Goal: Task Accomplishment & Management: Complete application form

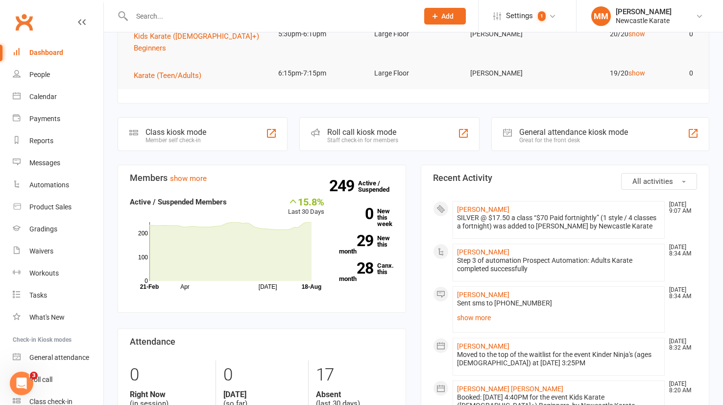
scroll to position [238, 0]
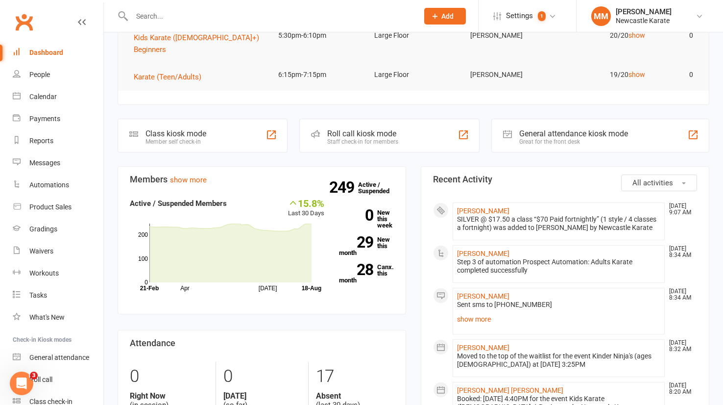
click at [18, 14] on link "Clubworx" at bounding box center [24, 22] width 25 height 25
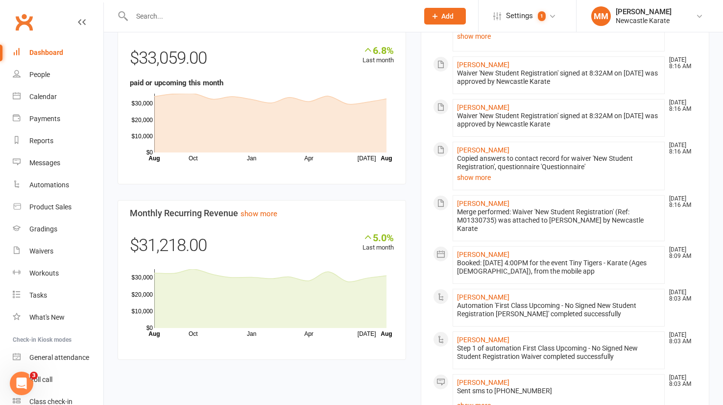
scroll to position [711, 0]
click at [156, 12] on input "text" at bounding box center [270, 16] width 283 height 14
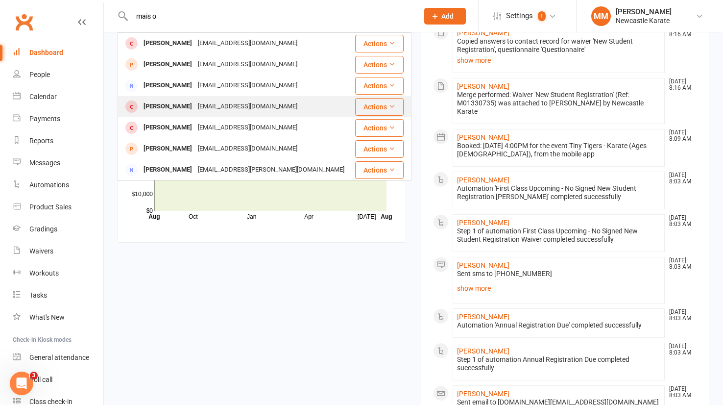
scroll to position [991, 0]
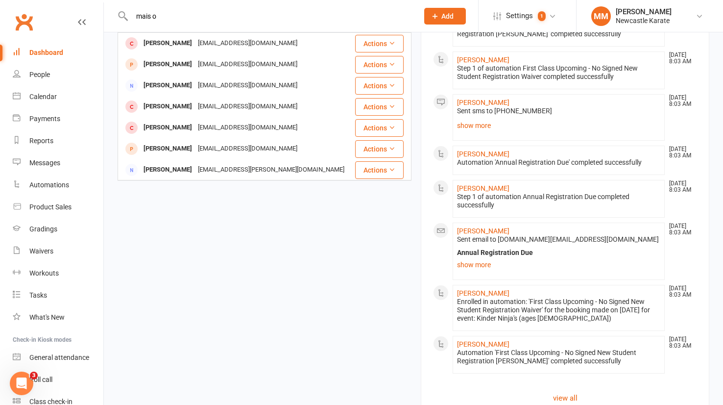
drag, startPoint x: 154, startPoint y: 14, endPoint x: 178, endPoint y: 14, distance: 24.0
click at [178, 14] on input "mais o" at bounding box center [270, 16] width 283 height 14
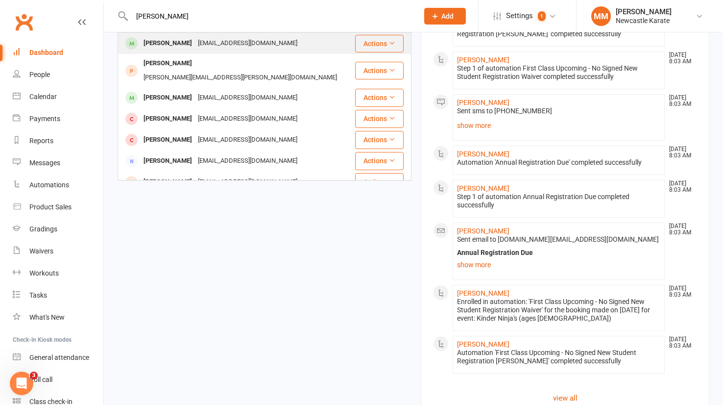
type input "mais carl"
click at [198, 35] on div "Maisie Carle mansa96@hotmail.com" at bounding box center [237, 43] width 236 height 20
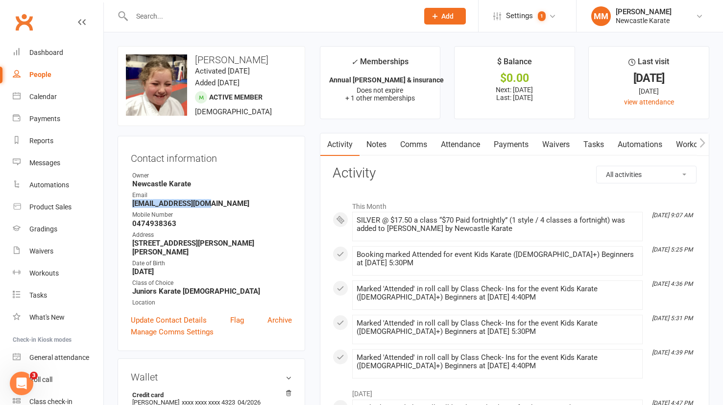
drag, startPoint x: 213, startPoint y: 202, endPoint x: 142, endPoint y: 205, distance: 71.1
click at [129, 206] on div "Contact information Owner Newcastle Karate Email mansa96@hotmail.com Mobile Num…" at bounding box center [212, 243] width 188 height 215
copy strong "[EMAIL_ADDRESS][DOMAIN_NAME]"
click at [30, 17] on link "Clubworx" at bounding box center [24, 22] width 25 height 25
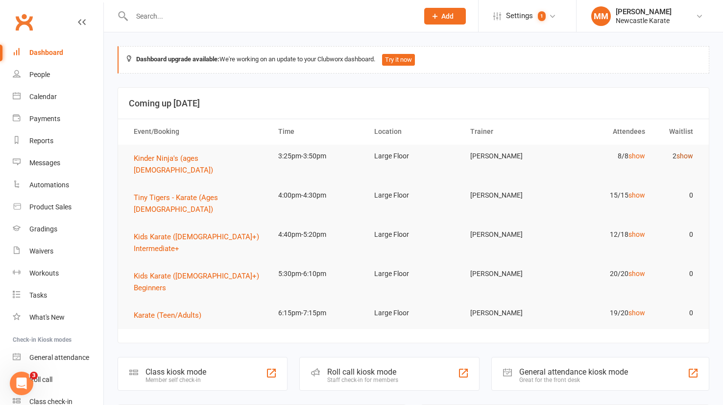
click at [686, 154] on link "show" at bounding box center [685, 156] width 17 height 8
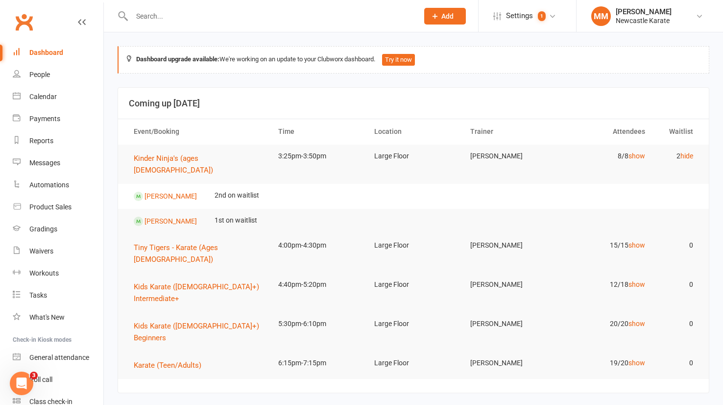
click at [29, 20] on link "Clubworx" at bounding box center [24, 22] width 25 height 25
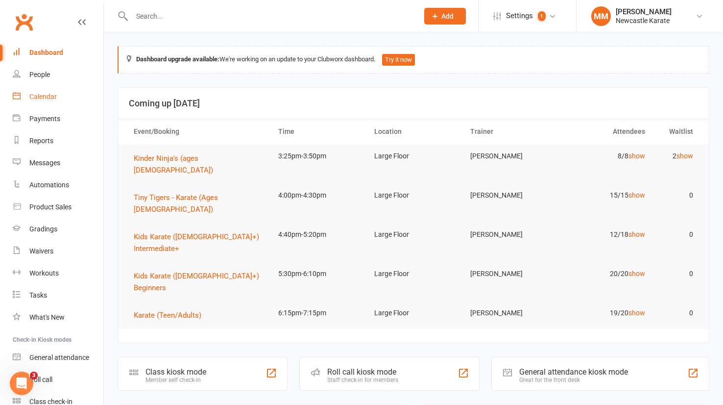
click at [48, 93] on div "Calendar" at bounding box center [42, 97] width 27 height 8
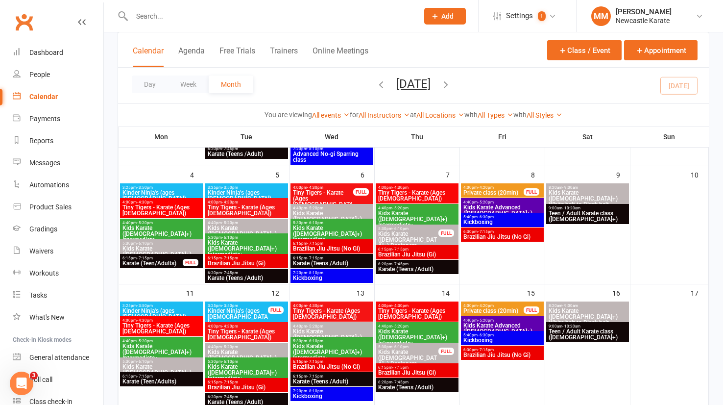
scroll to position [438, 0]
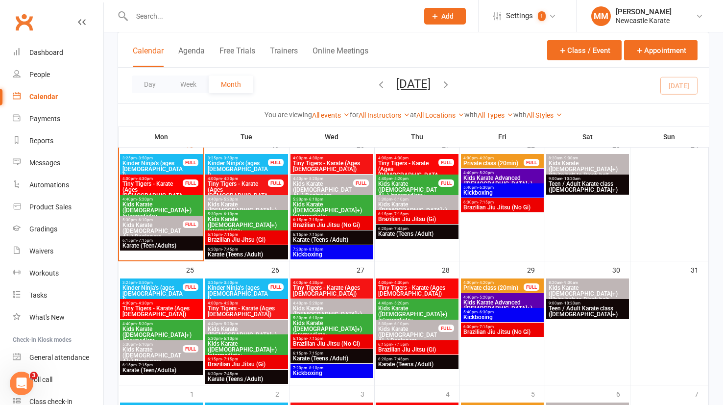
click at [243, 163] on span "Kinder Ninja's (ages [DEMOGRAPHIC_DATA])" at bounding box center [237, 169] width 61 height 18
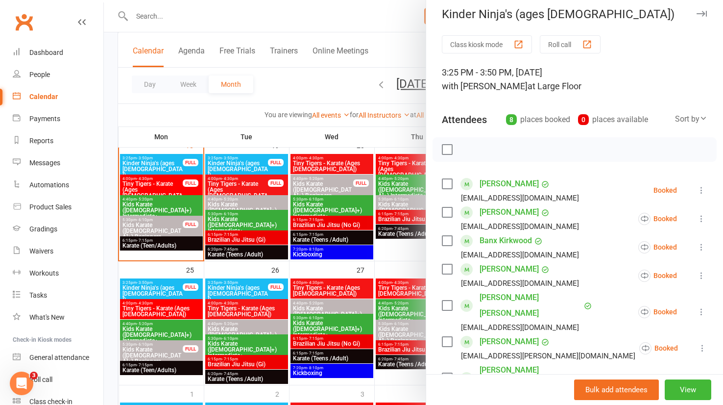
scroll to position [0, 0]
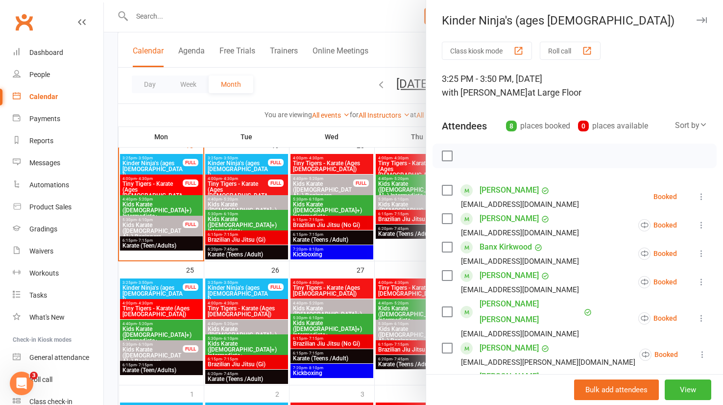
drag, startPoint x: 327, startPoint y: 11, endPoint x: 322, endPoint y: 10, distance: 4.9
click at [326, 11] on div at bounding box center [413, 202] width 619 height 405
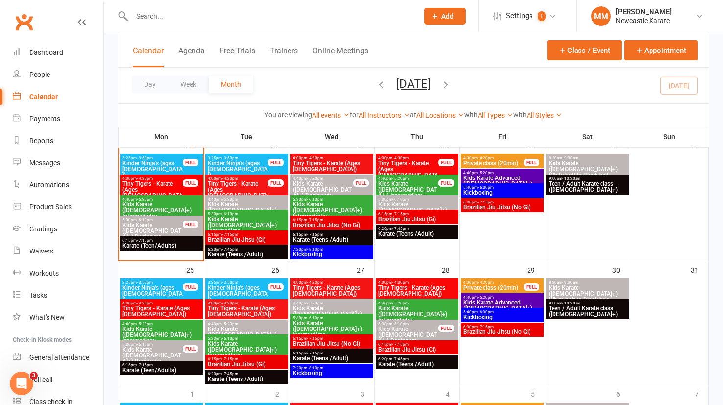
drag, startPoint x: 164, startPoint y: 9, endPoint x: 159, endPoint y: 11, distance: 5.1
click at [163, 9] on input "text" at bounding box center [270, 16] width 283 height 14
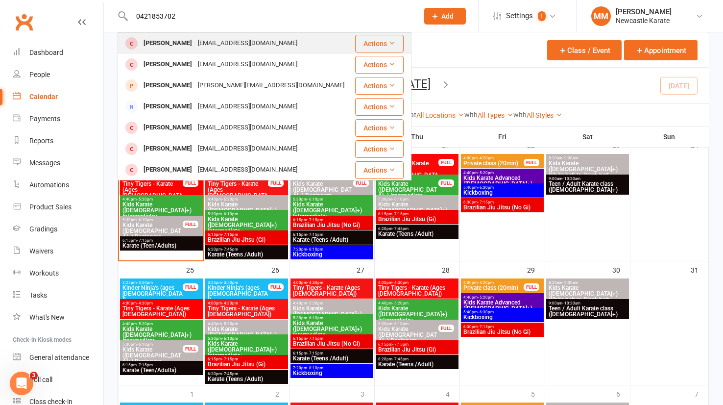
type input "0421853702"
click at [200, 40] on div "Careytaylor2001@gmail.com" at bounding box center [247, 43] width 105 height 14
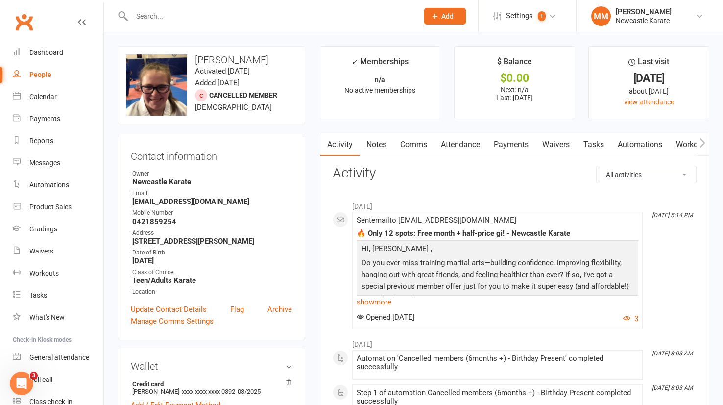
click at [152, 14] on input "text" at bounding box center [270, 16] width 283 height 14
paste input "mailto:nikimahaffey@hotmail.com"
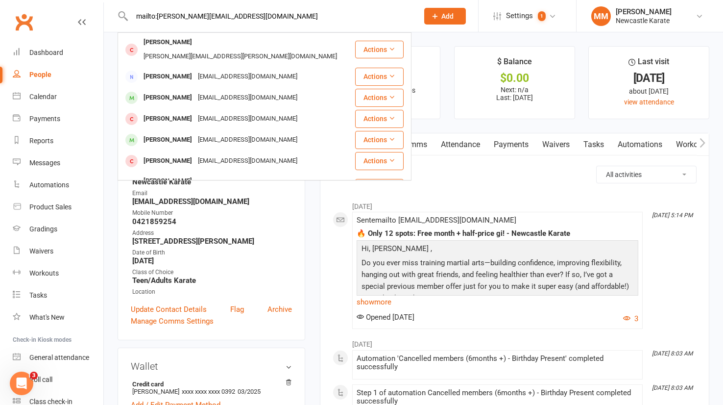
type input "mailto:nikimahaffey@hotmail.com"
click at [452, 16] on span "Add" at bounding box center [448, 16] width 12 height 8
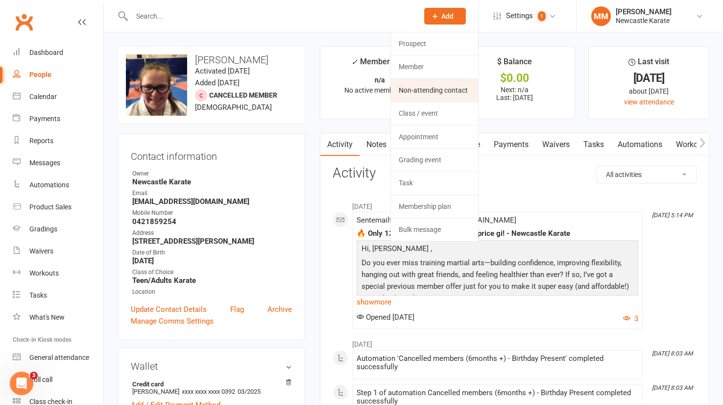
click at [446, 92] on link "Non-attending contact" at bounding box center [434, 90] width 87 height 23
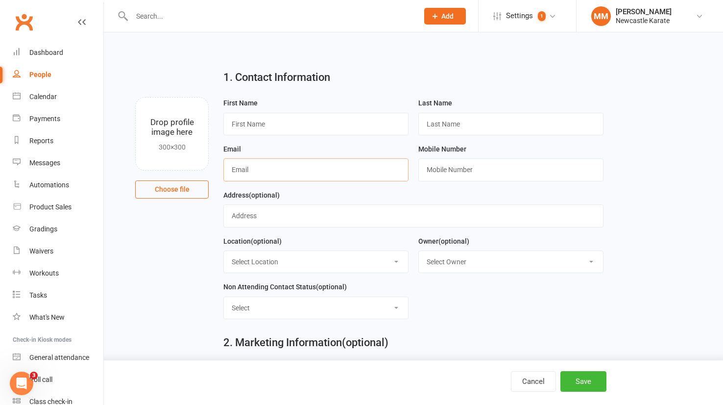
click at [250, 174] on input "text" at bounding box center [315, 169] width 185 height 23
paste input "mailto:nikimahaffey@hotmail.com"
drag, startPoint x: 247, startPoint y: 170, endPoint x: 205, endPoint y: 172, distance: 42.2
click at [207, 97] on div "Drop profile image here 300×300 Choose file First Name Last Name Email mailto:n…" at bounding box center [414, 97] width 592 height 0
type input "nikimahaffey@hotmail.com"
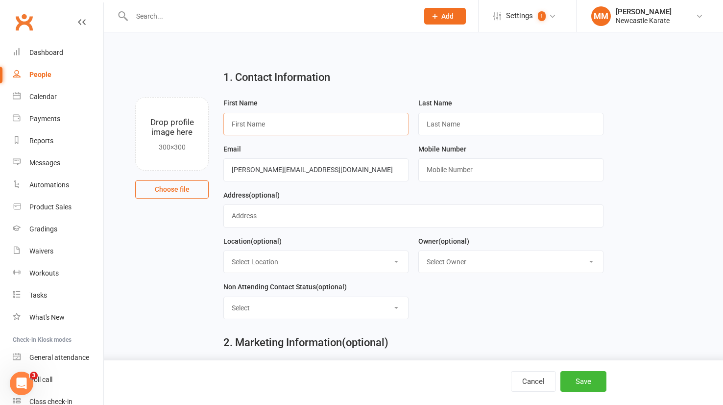
click at [264, 122] on input "text" at bounding box center [315, 124] width 185 height 23
paste input "Theodore Mahaffey"
drag, startPoint x: 264, startPoint y: 125, endPoint x: 308, endPoint y: 123, distance: 43.7
click at [312, 122] on input "Theodore Mahaffey" at bounding box center [315, 124] width 185 height 23
type input "Theodore"
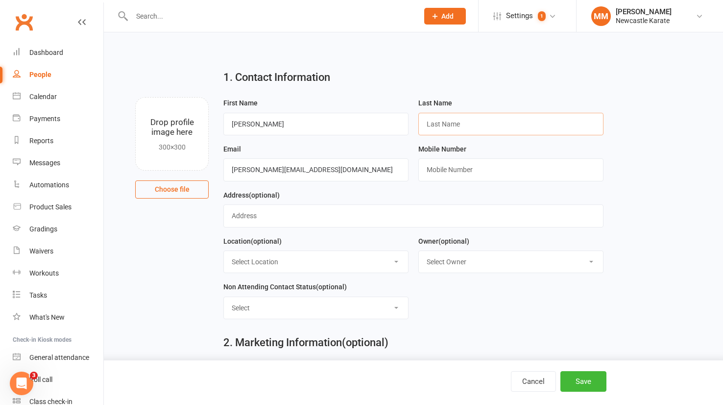
click at [433, 123] on input "text" at bounding box center [511, 124] width 185 height 23
paste input "Mahaffey"
type input "Mahaffey"
drag, startPoint x: 268, startPoint y: 126, endPoint x: 217, endPoint y: 120, distance: 50.9
click at [217, 120] on div "First Name Theodore Last Name Mahaffey Email nikimahaffey@hotmail.com Mobile Nu…" at bounding box center [413, 212] width 395 height 230
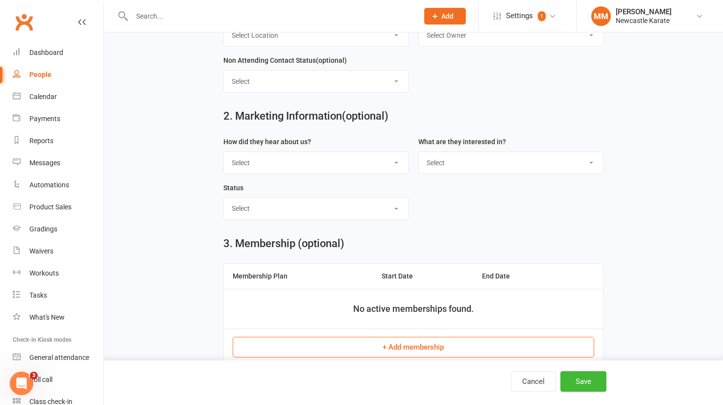
scroll to position [198, 0]
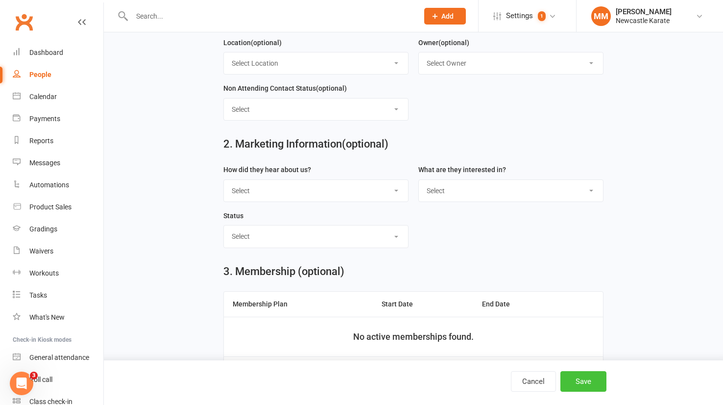
type input "Niki"
drag, startPoint x: 583, startPoint y: 380, endPoint x: 576, endPoint y: 370, distance: 12.3
click at [583, 380] on button "Save" at bounding box center [584, 381] width 46 height 21
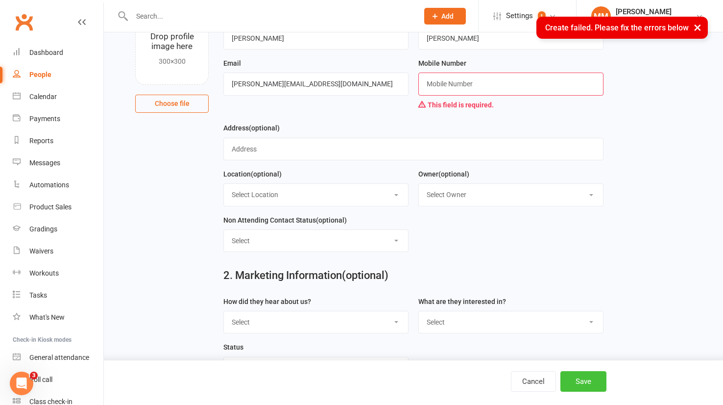
scroll to position [0, 0]
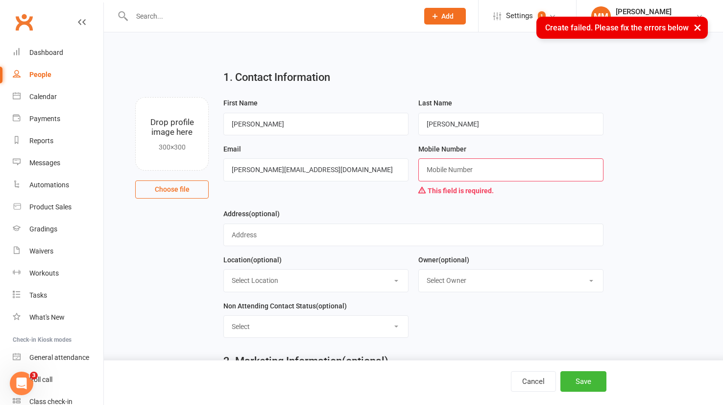
drag, startPoint x: 460, startPoint y: 167, endPoint x: 363, endPoint y: 174, distance: 96.8
click at [459, 168] on input "text" at bounding box center [511, 169] width 185 height 23
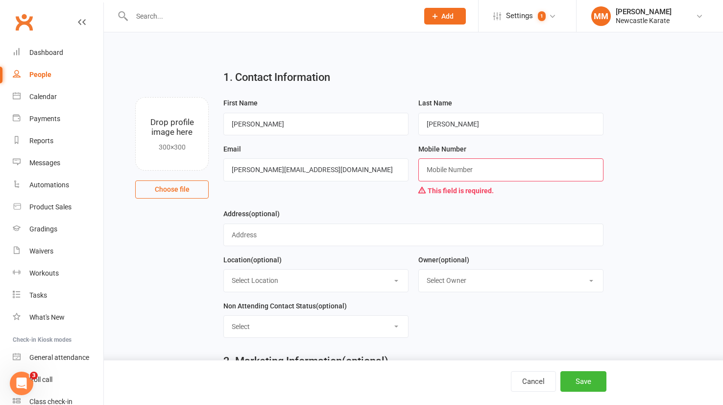
paste input "0421853702"
type input "0421853702"
click at [590, 379] on button "Save" at bounding box center [584, 381] width 46 height 21
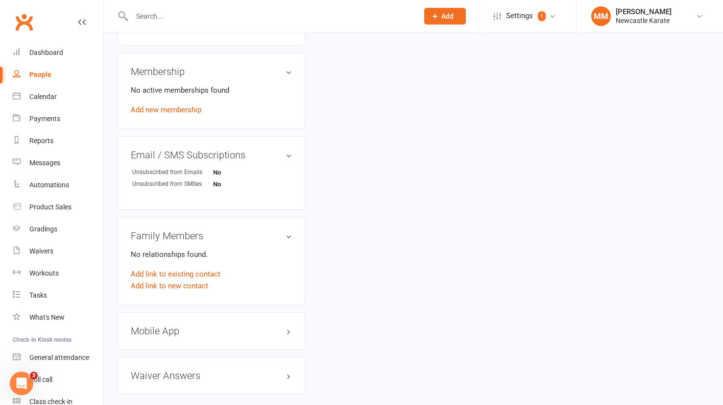
scroll to position [439, 0]
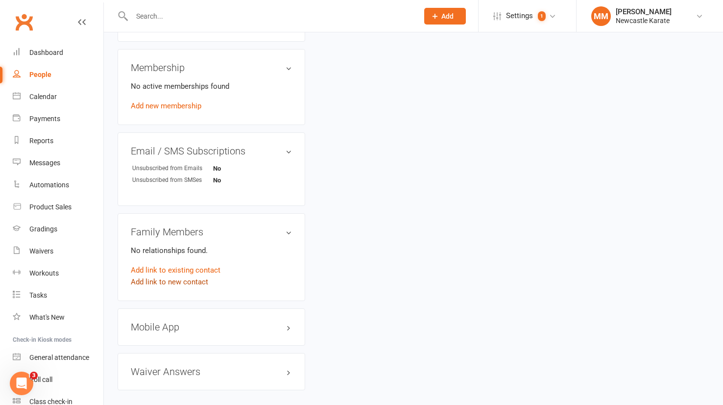
click at [192, 276] on link "Add link to new contact" at bounding box center [169, 282] width 77 height 12
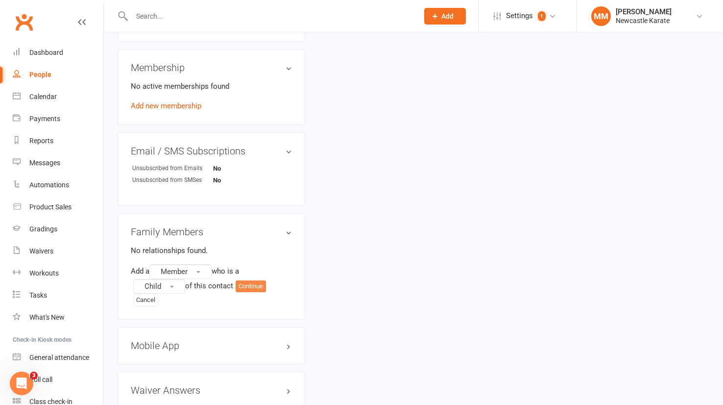
click at [260, 280] on button "Continue" at bounding box center [251, 286] width 30 height 12
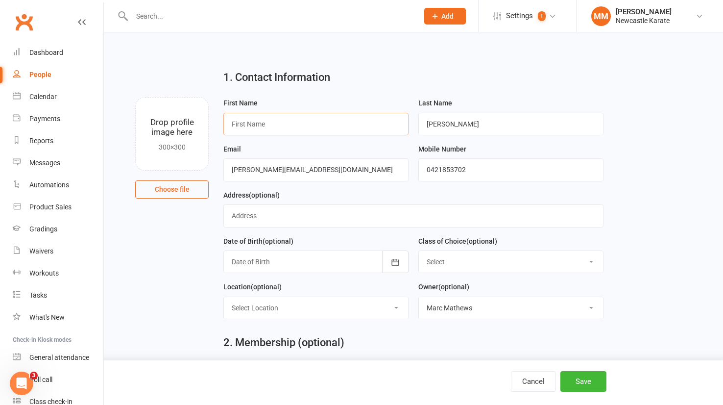
click at [248, 121] on input "text" at bounding box center [315, 124] width 185 height 23
paste input "Theodore"
type input "Theodore"
click at [396, 263] on icon "button" at bounding box center [396, 262] width 10 height 10
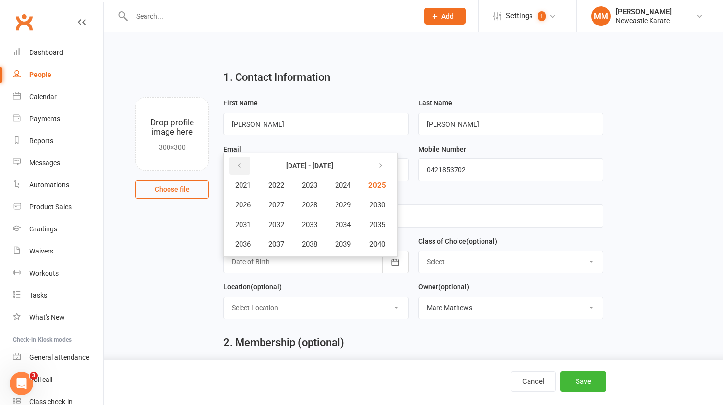
click at [242, 160] on button "button" at bounding box center [239, 166] width 21 height 18
click at [248, 243] on span "2016" at bounding box center [243, 244] width 16 height 9
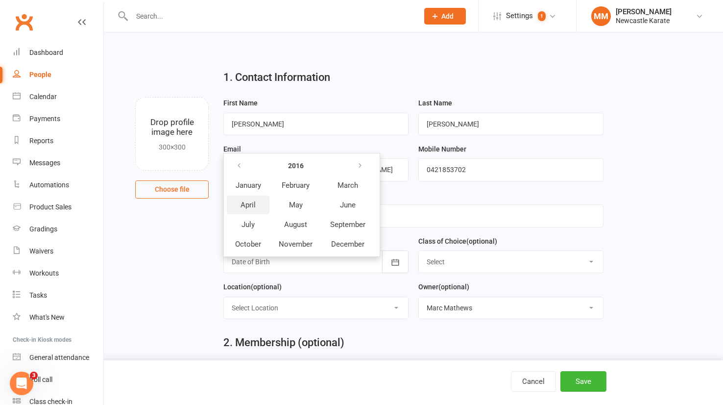
click at [251, 205] on span "April" at bounding box center [248, 204] width 15 height 9
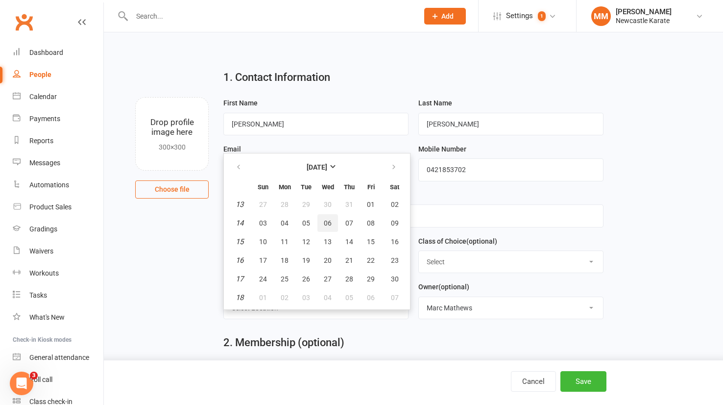
click at [328, 219] on span "06" at bounding box center [328, 223] width 8 height 8
type input "06 Apr 2016"
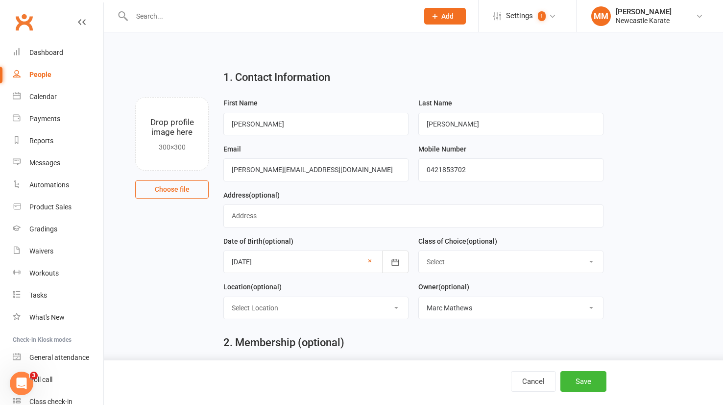
click at [472, 262] on select "Select Kinder Ninja 4-5 yo Tiny Tigers Karate 5-7yo Juniors Karate 7-12yo Teen/…" at bounding box center [511, 262] width 184 height 22
select select "Juniors Karate 7-12yo"
click at [419, 251] on select "Select Kinder Ninja 4-5 yo Tiny Tigers Karate 5-7yo Juniors Karate 7-12yo Teen/…" at bounding box center [511, 262] width 184 height 22
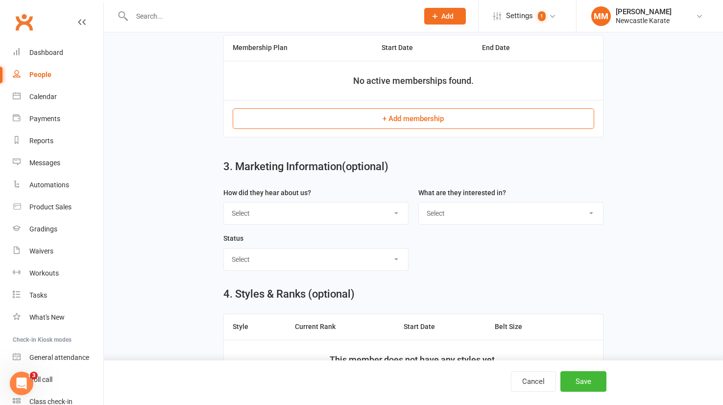
scroll to position [316, 0]
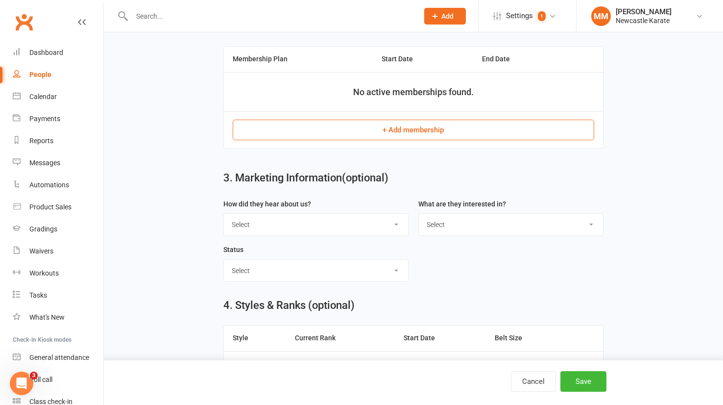
click at [404, 124] on button "+ Add membership" at bounding box center [413, 130] width 361 height 21
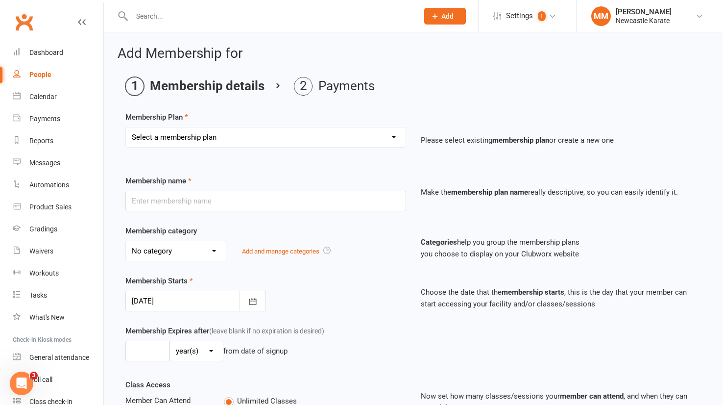
click at [279, 136] on select "Select a membership plan Create new Membership Plan INTRO Karate 2 weeks + Unif…" at bounding box center [266, 137] width 280 height 20
select select "1"
click at [126, 127] on select "Select a membership plan Create new Membership Plan INTRO Karate 2 weeks + Unif…" at bounding box center [266, 137] width 280 height 20
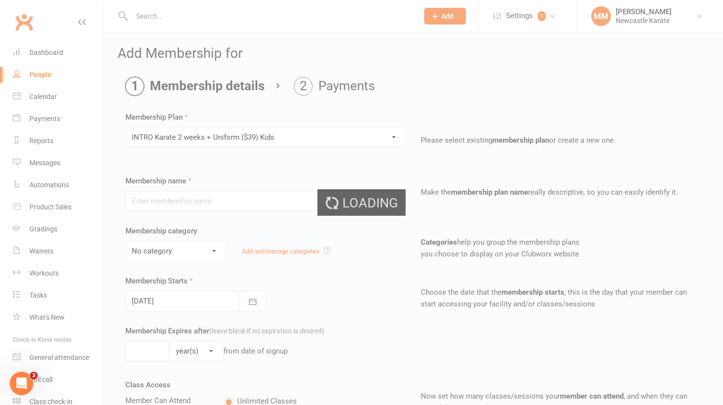
type input "INTRO Karate 2 weeks + Uniform ($39) Kids"
select select "4"
type input "3"
select select "1"
type input "2"
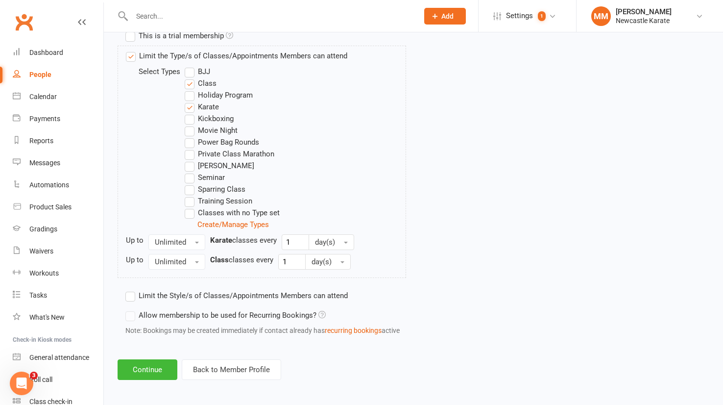
scroll to position [484, 0]
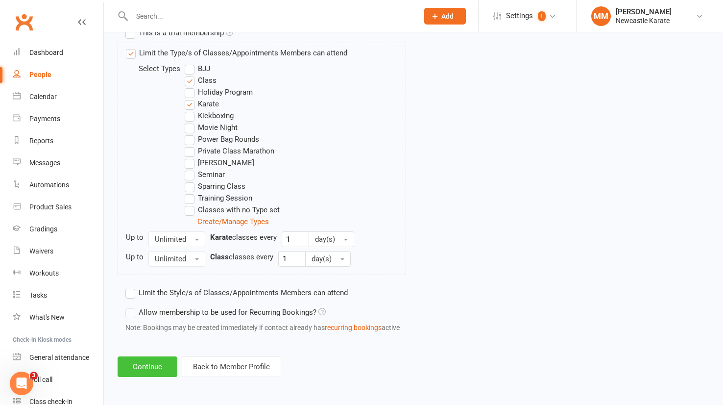
click at [140, 365] on button "Continue" at bounding box center [148, 366] width 60 height 21
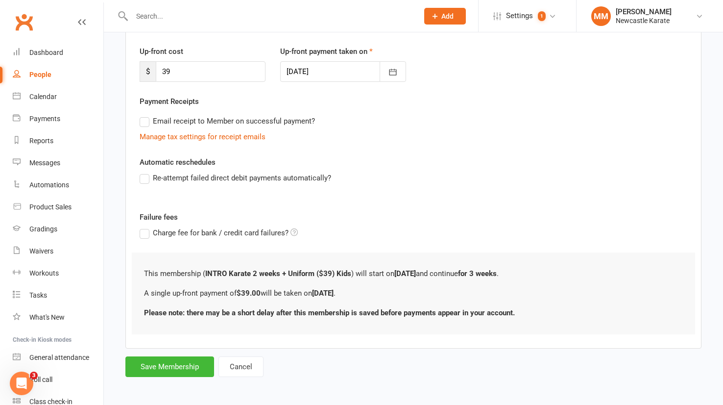
scroll to position [129, 0]
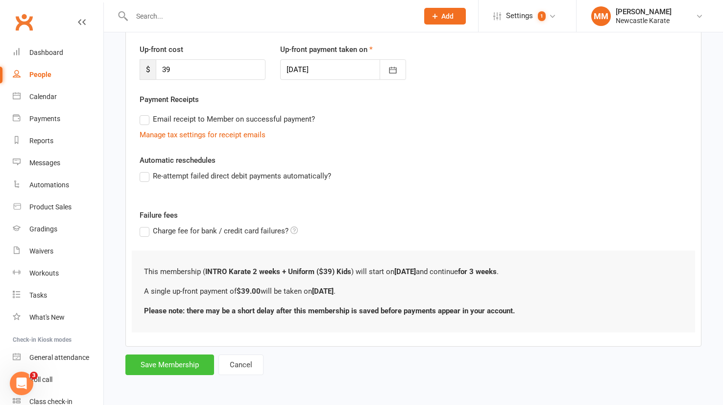
click at [170, 361] on button "Save Membership" at bounding box center [169, 364] width 89 height 21
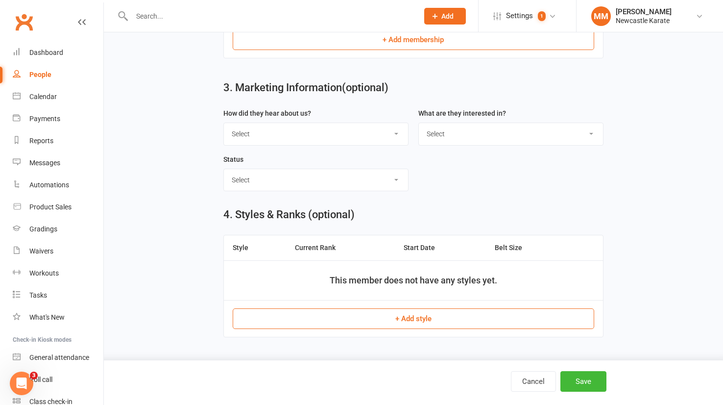
scroll to position [401, 0]
click at [411, 314] on button "+ Add style" at bounding box center [413, 318] width 361 height 21
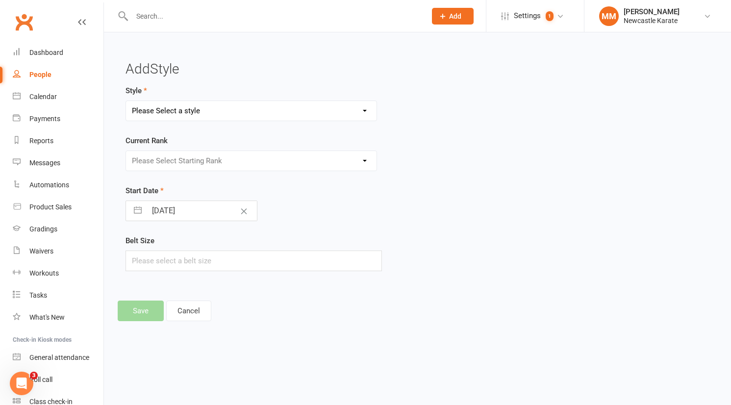
click at [232, 111] on select "Please Select a style BJJ - Adults Karate Kickboxing Ladies Kickboxing Leadersh…" at bounding box center [251, 111] width 250 height 20
select select "33"
click at [126, 101] on select "Please Select a style BJJ - Adults Karate Kickboxing Ladies Kickboxing Leadersh…" at bounding box center [251, 111] width 250 height 20
click at [237, 158] on select "Please Select Starting Rank Select White belt below 10th Kyu - White Belt 9th K…" at bounding box center [251, 161] width 250 height 20
select select "361"
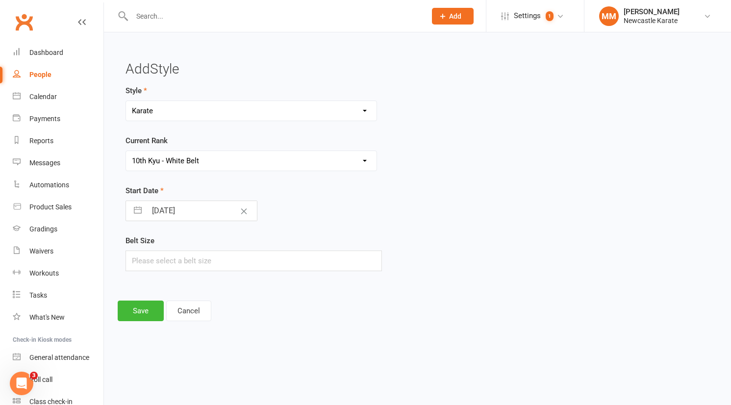
click at [126, 151] on select "Please Select Starting Rank Select White belt below 10th Kyu - White Belt 9th K…" at bounding box center [251, 161] width 250 height 20
click at [132, 307] on button "Save" at bounding box center [141, 310] width 46 height 21
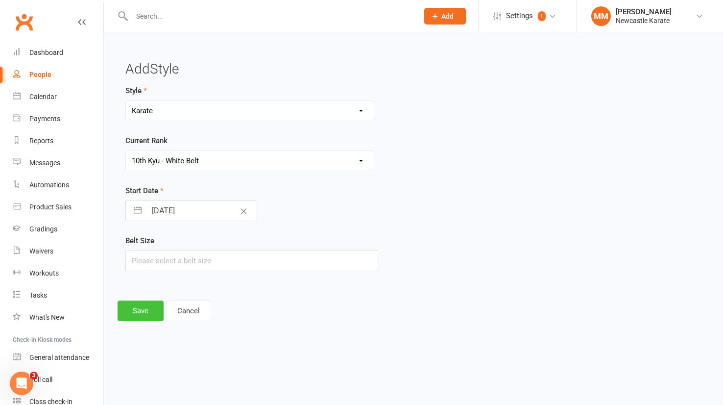
scroll to position [396, 0]
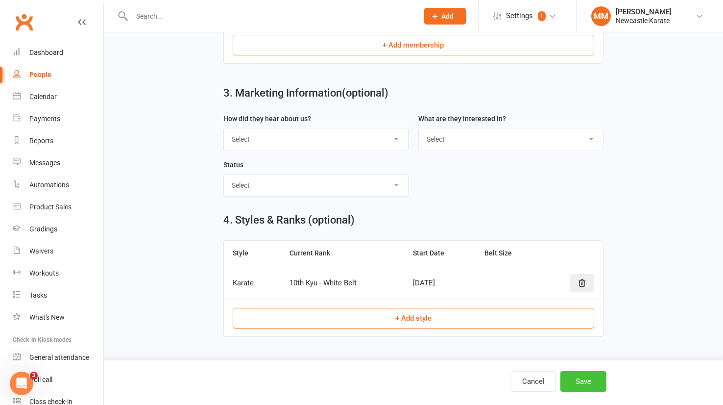
click at [584, 383] on button "Save" at bounding box center [584, 381] width 46 height 21
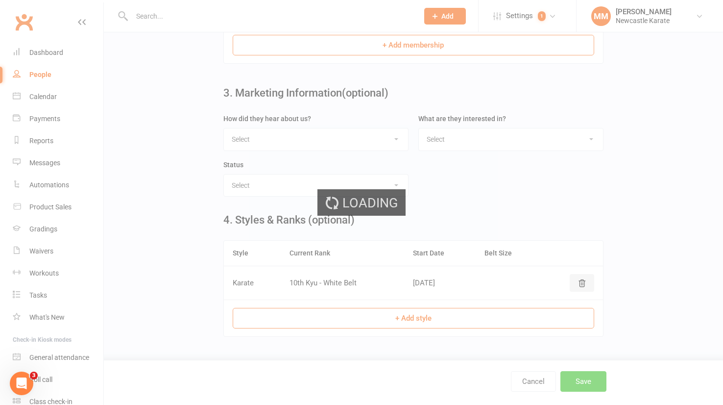
scroll to position [0, 0]
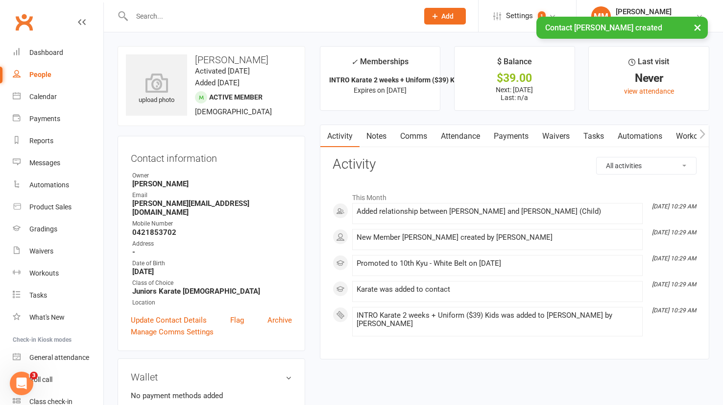
click at [521, 138] on link "Payments" at bounding box center [511, 136] width 49 height 23
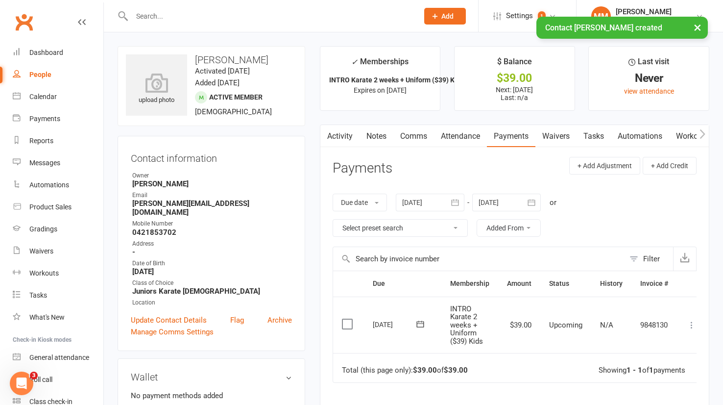
click at [689, 322] on icon at bounding box center [692, 325] width 10 height 10
click at [684, 380] on link "Mark as Paid (Other)" at bounding box center [648, 383] width 97 height 20
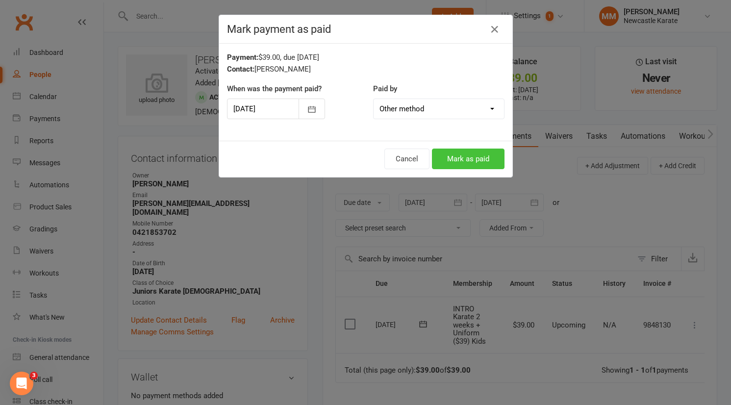
click at [464, 156] on button "Mark as paid" at bounding box center [468, 159] width 73 height 21
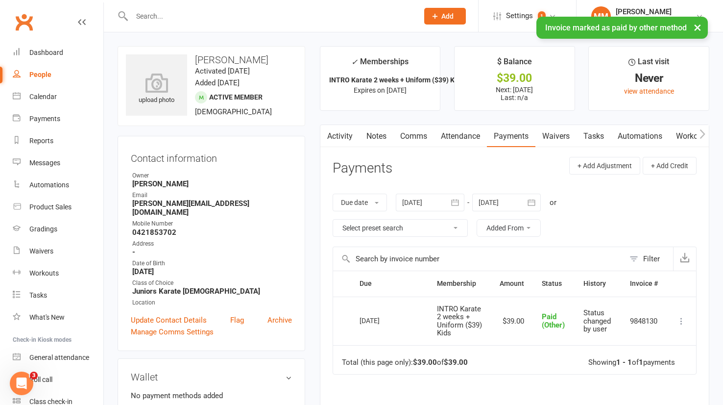
click at [470, 137] on link "Attendance" at bounding box center [460, 136] width 53 height 23
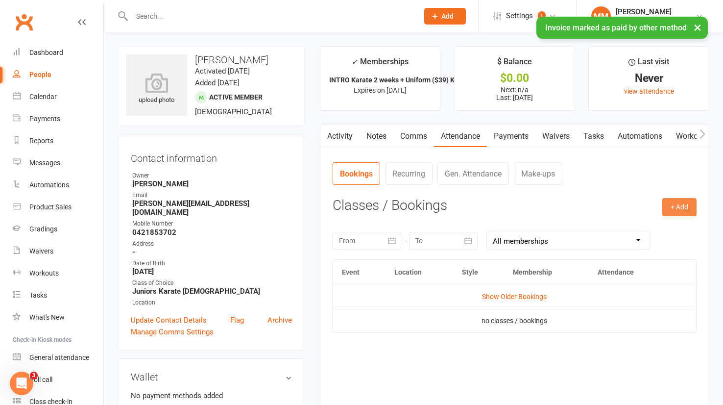
click at [689, 204] on button "+ Add" at bounding box center [680, 207] width 34 height 18
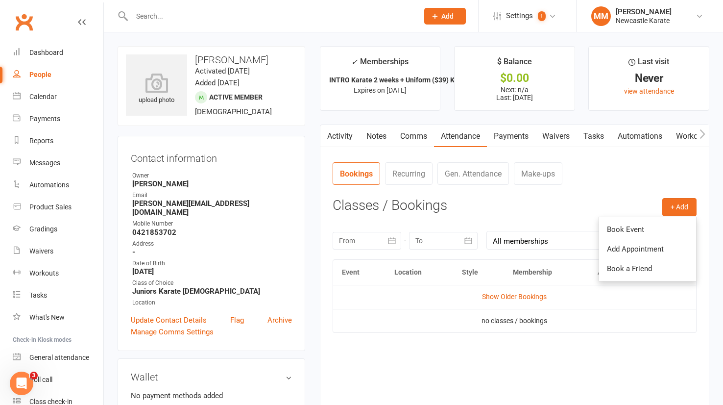
click at [648, 223] on link "Book Event" at bounding box center [647, 230] width 97 height 20
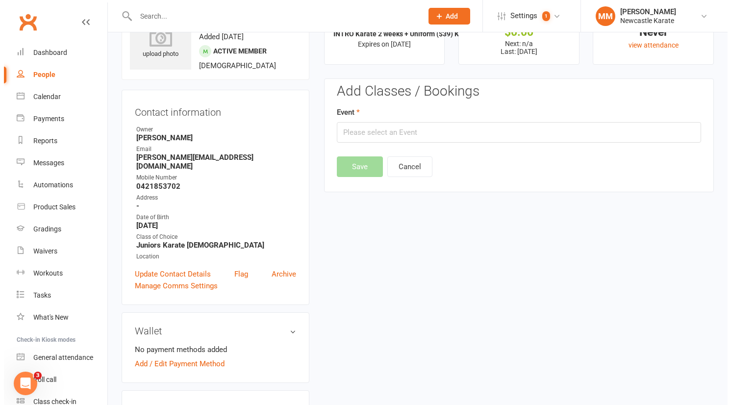
scroll to position [75, 0]
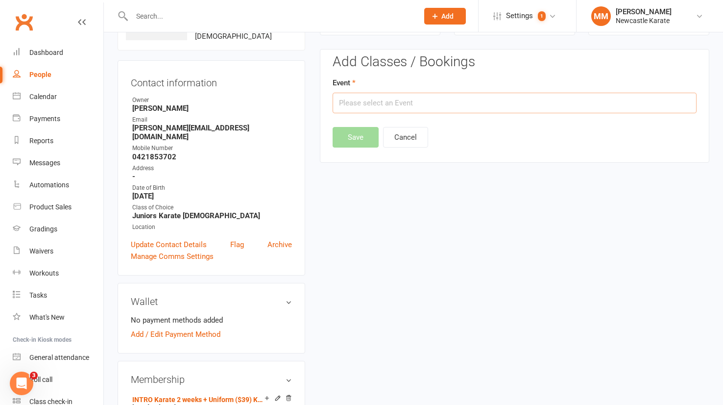
click at [392, 106] on input "text" at bounding box center [515, 103] width 364 height 21
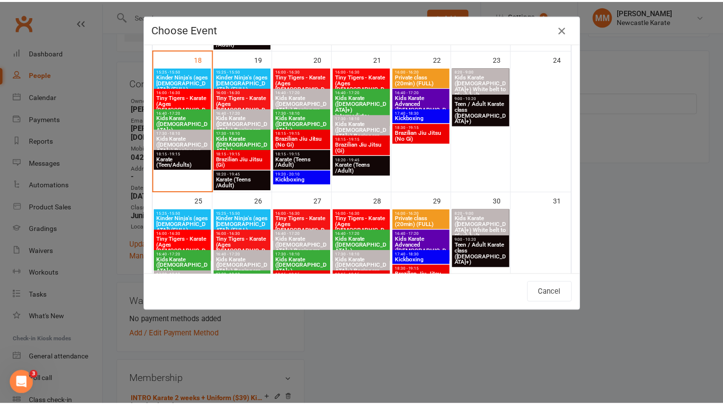
scroll to position [470, 0]
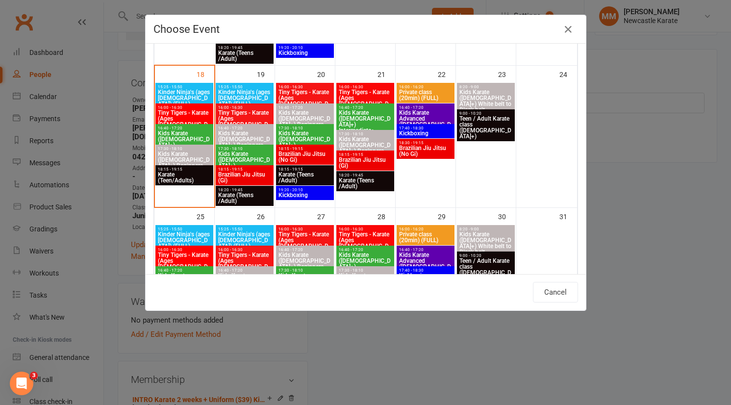
click at [317, 115] on span "Kids Karate (7yo+) Beginners (FULL)" at bounding box center [305, 122] width 54 height 24
type input "Kids Karate (7yo+) Beginners (FULL) - Aug 20, 2025 4:40:00 PM"
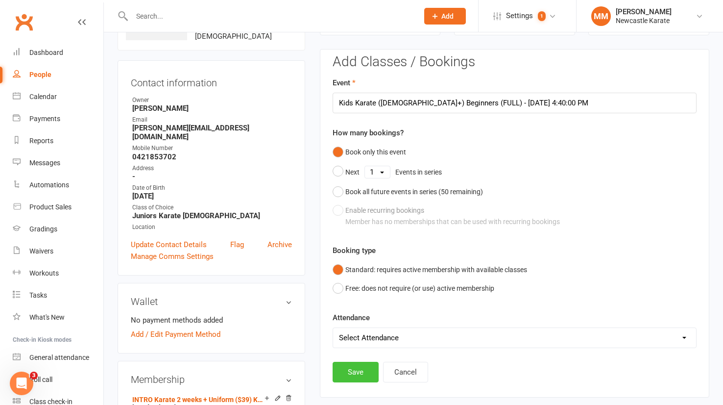
drag, startPoint x: 353, startPoint y: 368, endPoint x: 372, endPoint y: 358, distance: 21.0
click at [353, 367] on button "Save" at bounding box center [356, 372] width 46 height 21
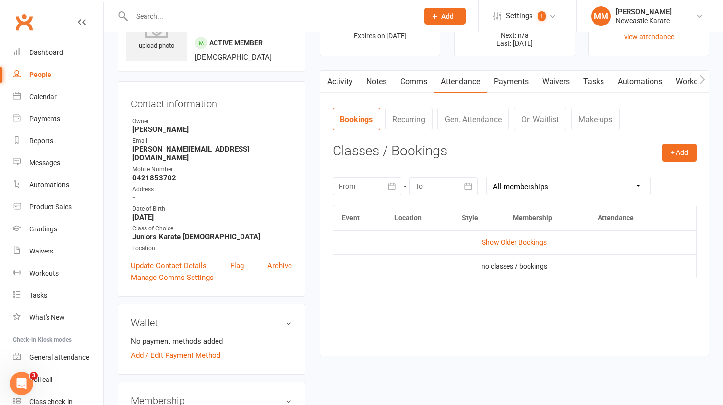
scroll to position [0, 0]
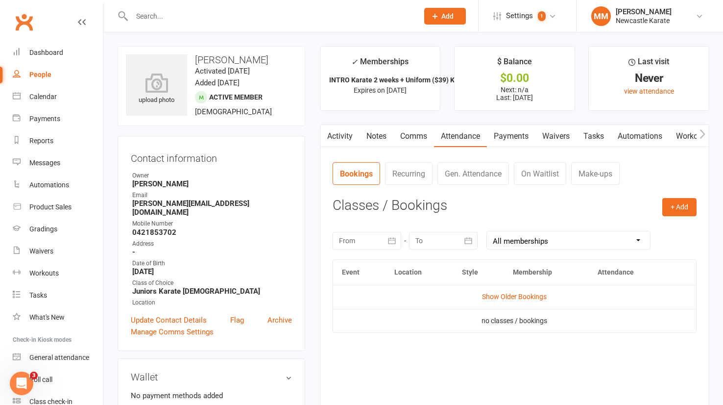
click at [415, 135] on link "Comms" at bounding box center [414, 136] width 41 height 23
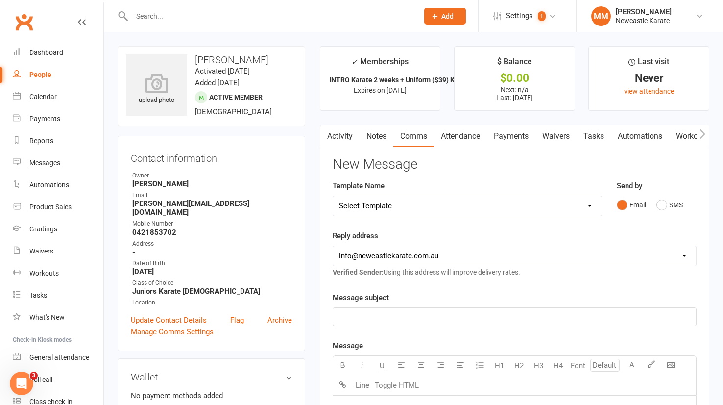
click at [437, 208] on select "Select Template [SMS] SMS 2 for 1 $39 [Email] An Enquiry - Juniors [Email] An E…" at bounding box center [467, 206] width 269 height 20
select select "36"
click at [333, 196] on select "Select Template [SMS] SMS 2 for 1 $39 [Email] An Enquiry - Juniors [Email] An E…" at bounding box center [467, 206] width 269 height 20
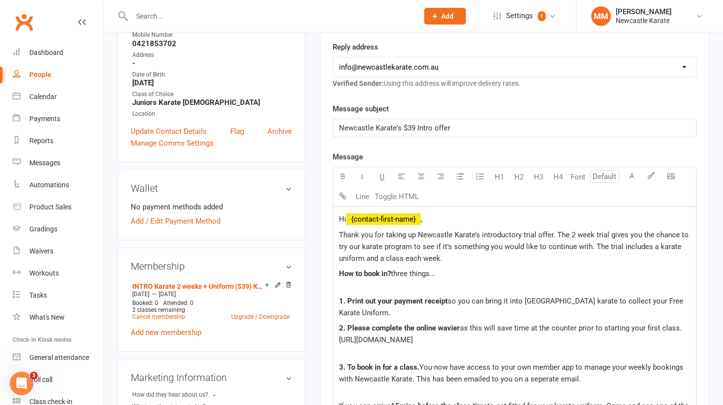
scroll to position [269, 0]
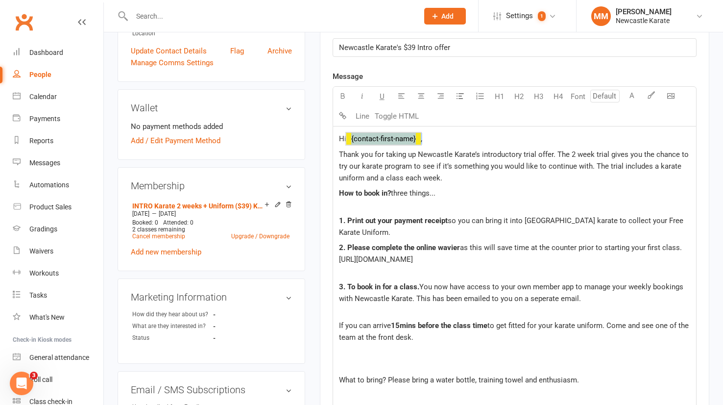
drag, startPoint x: 432, startPoint y: 141, endPoint x: 359, endPoint y: 140, distance: 73.5
click at [359, 140] on p "Hi ﻿ {contact-first-name} ," at bounding box center [514, 139] width 351 height 12
drag, startPoint x: 550, startPoint y: 152, endPoint x: 562, endPoint y: 146, distance: 13.4
click at [551, 151] on span "Thank you for taking up Newcastle Karate’s introductory trial offer. The 2 week…" at bounding box center [515, 166] width 352 height 32
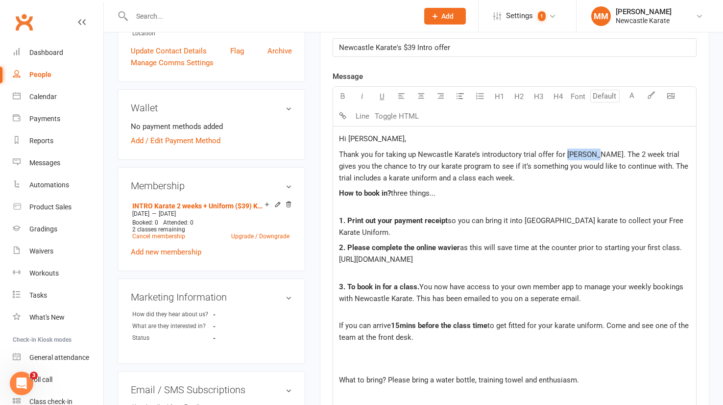
drag, startPoint x: 568, startPoint y: 155, endPoint x: 585, endPoint y: 150, distance: 18.3
click at [568, 154] on span "Thank you for taking up Newcastle Karate’s introductory trial offer for theodor…" at bounding box center [514, 166] width 351 height 32
click at [583, 150] on span "Thank you for taking up Newcastle Karate’s introductory trial offer for theodor…" at bounding box center [514, 166] width 351 height 32
click at [570, 150] on span "Thank you for taking up Newcastle Karate’s introductory trial offer for theodor…" at bounding box center [514, 166] width 351 height 32
drag, startPoint x: 673, startPoint y: 152, endPoint x: 682, endPoint y: 149, distance: 9.3
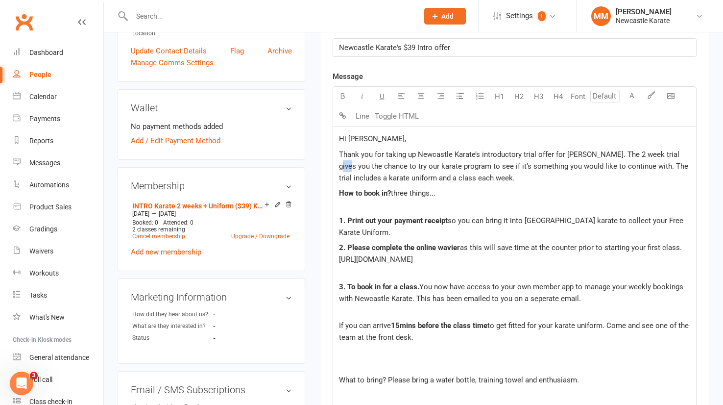
click at [683, 149] on p "Thank you for taking up Newcastle Karate’s introductory trial offer for Theodor…" at bounding box center [514, 166] width 351 height 35
drag, startPoint x: 547, startPoint y: 165, endPoint x: 535, endPoint y: 168, distance: 12.0
click at [535, 168] on span "Thank you for taking up Newcastle Karate’s introductory trial offer for Theodor…" at bounding box center [515, 166] width 352 height 32
click at [598, 297] on p "3. To book in for a class. You now have access to your own member app to manage…" at bounding box center [514, 298] width 351 height 35
click at [385, 311] on span "You now have access to your own member app to manage your weekly bookings with …" at bounding box center [512, 298] width 347 height 32
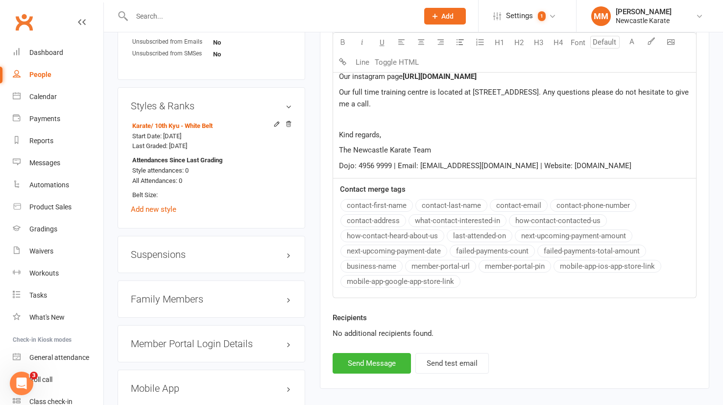
scroll to position [647, 0]
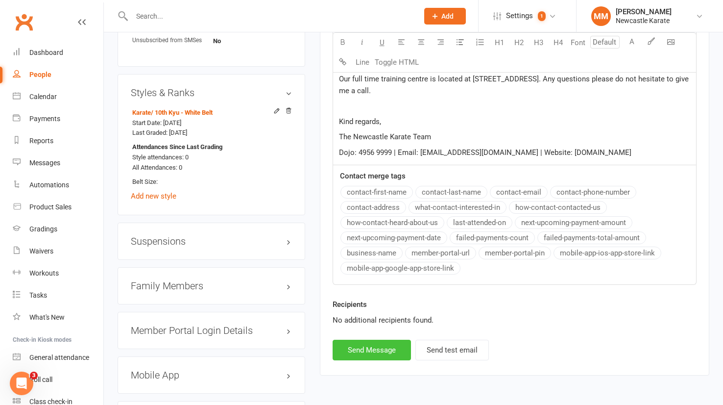
click at [365, 360] on button "Send Message" at bounding box center [372, 350] width 78 height 21
select select
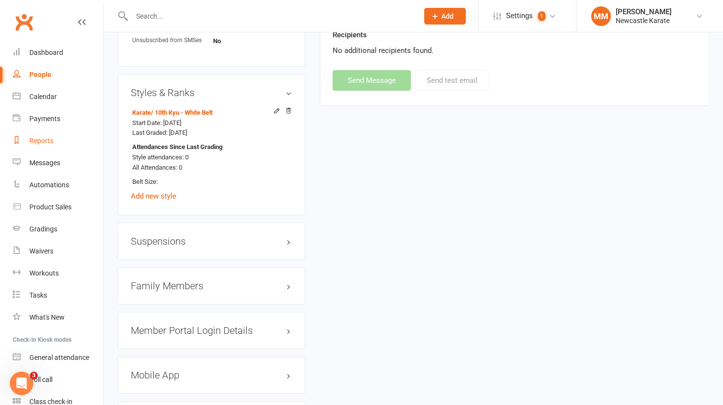
click at [41, 137] on div "Reports" at bounding box center [41, 141] width 24 height 8
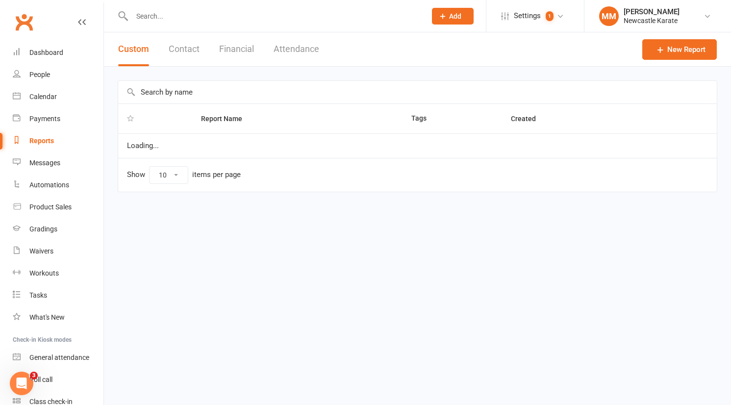
select select "100"
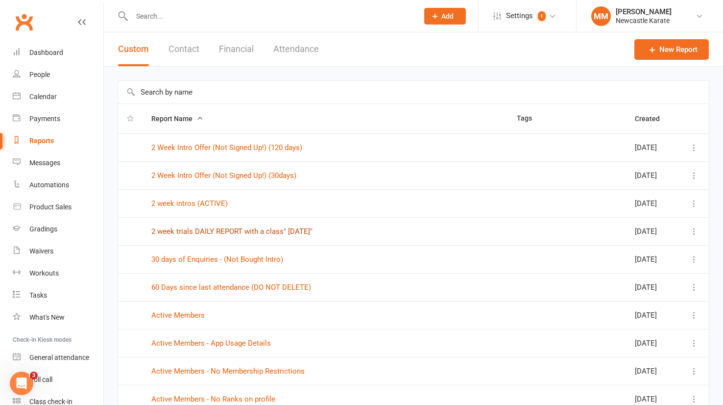
click at [282, 228] on link "2 week trials DAILY REPORT with a class" Today"" at bounding box center [231, 231] width 161 height 9
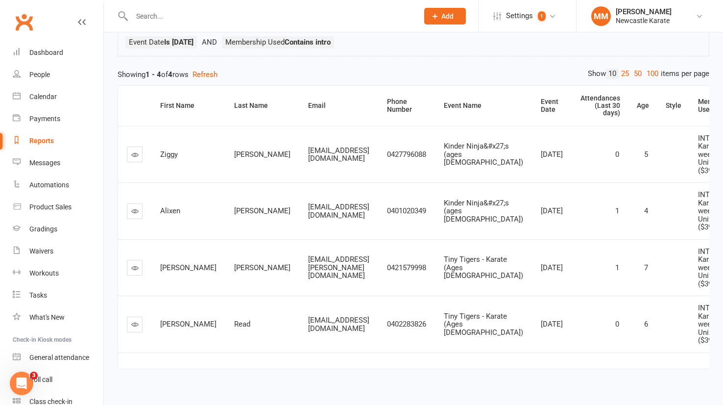
scroll to position [104, 0]
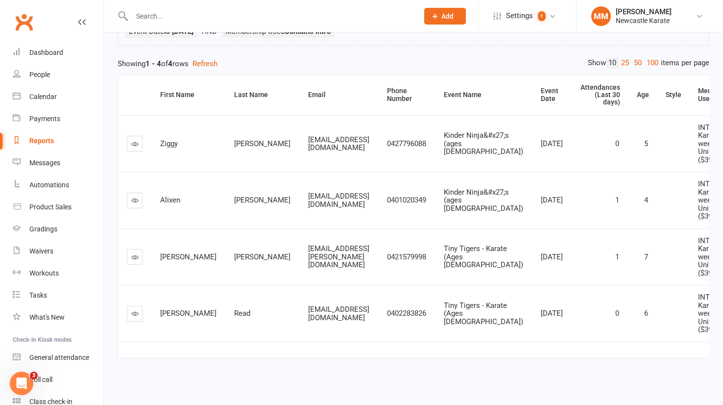
click at [42, 143] on div "Reports" at bounding box center [41, 141] width 25 height 8
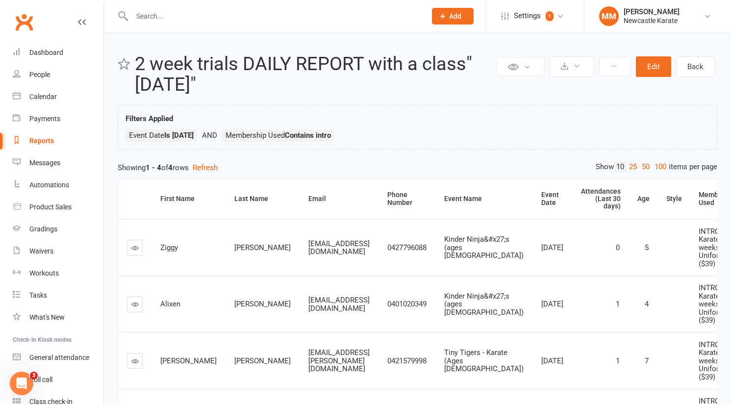
select select "100"
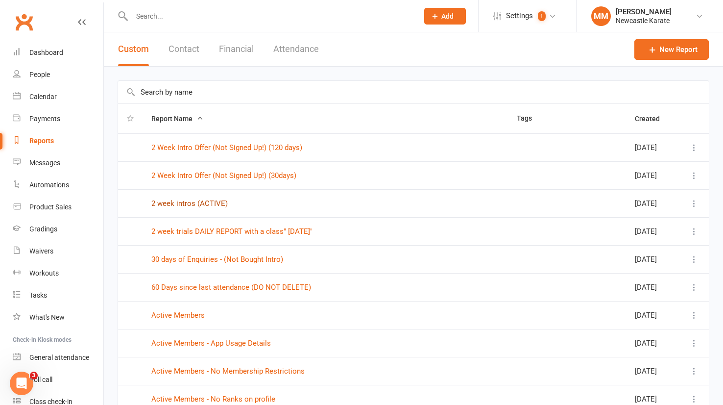
click at [192, 203] on link "2 week intros (ACTIVE)" at bounding box center [189, 203] width 76 height 9
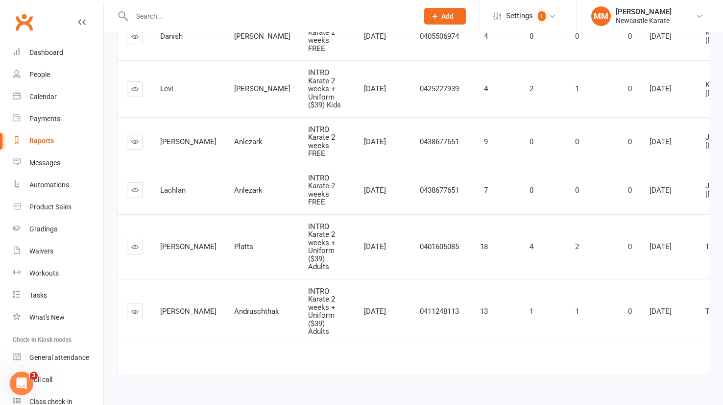
scroll to position [433, 0]
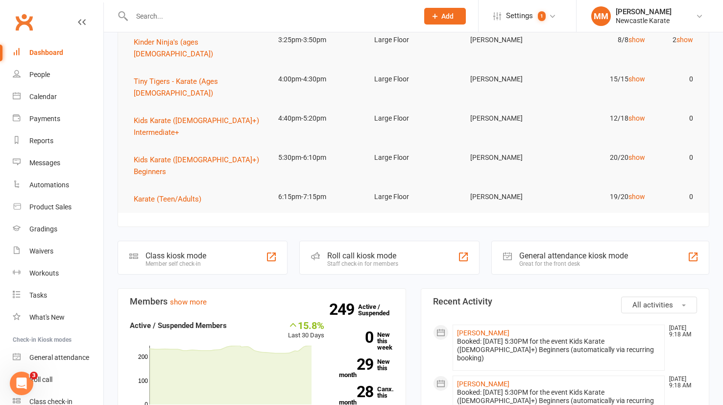
scroll to position [124, 0]
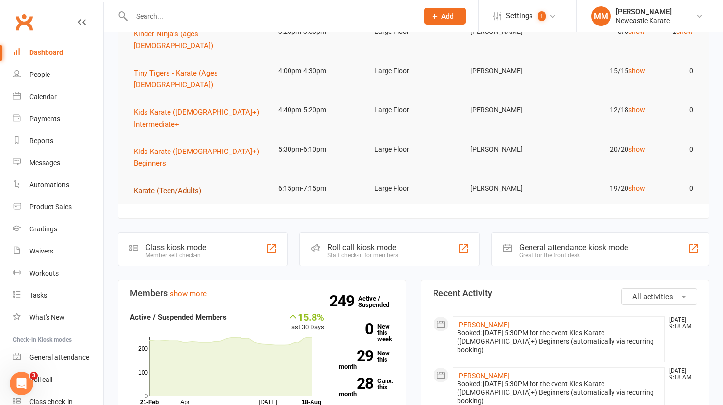
click at [170, 186] on span "Karate (Teen/Adults)" at bounding box center [168, 190] width 68 height 9
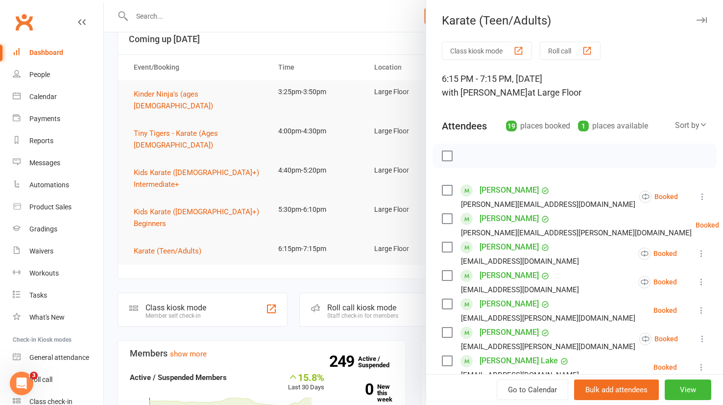
scroll to position [0, 0]
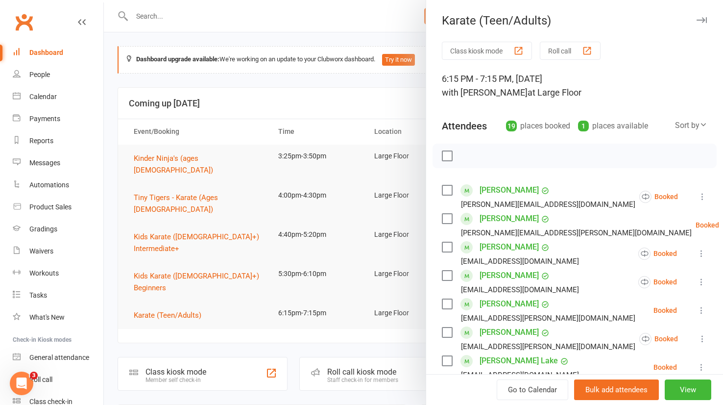
click at [25, 20] on link "Clubworx" at bounding box center [24, 22] width 25 height 25
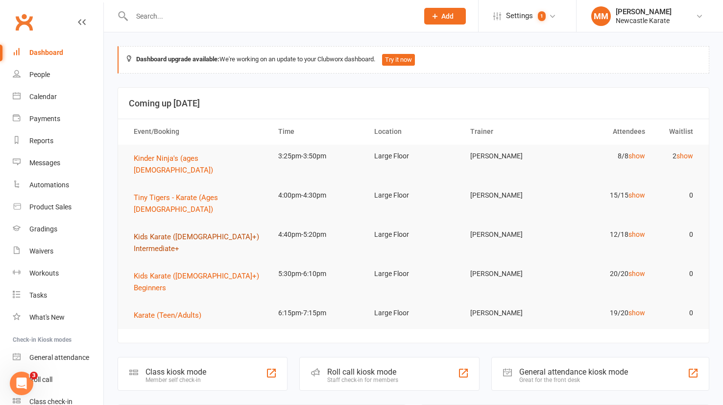
click at [186, 232] on span "Kids Karate ([DEMOGRAPHIC_DATA]+) Intermediate+" at bounding box center [196, 242] width 125 height 21
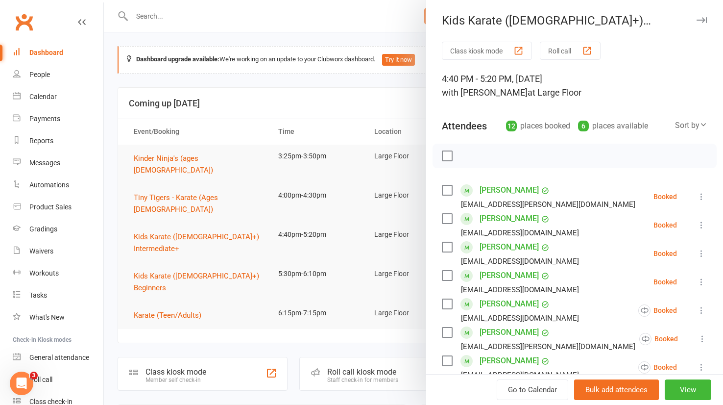
click at [246, 118] on div at bounding box center [413, 202] width 619 height 405
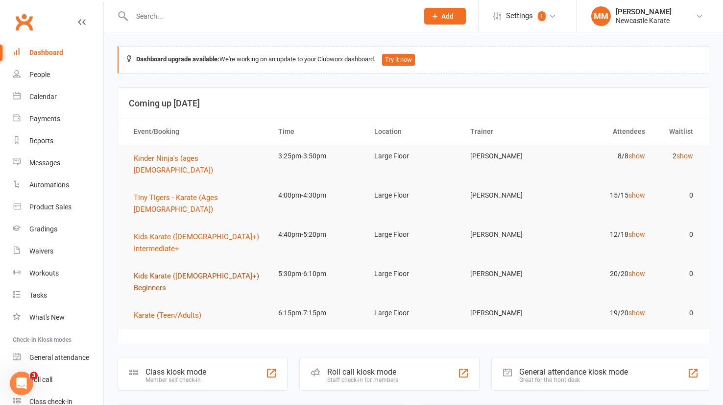
click at [211, 272] on span "Kids Karate ([DEMOGRAPHIC_DATA]+) Beginners" at bounding box center [196, 282] width 125 height 21
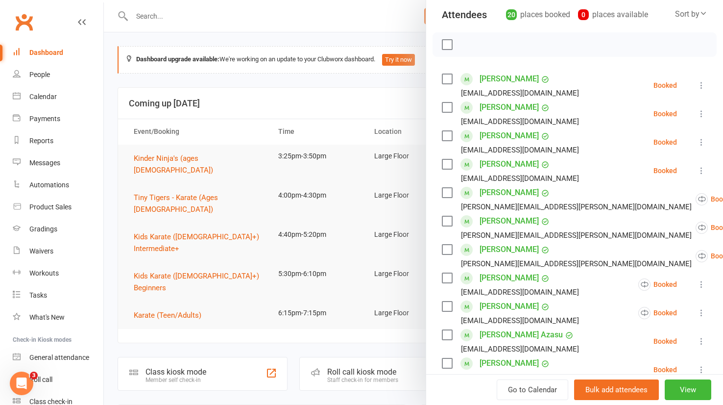
scroll to position [112, 0]
click at [235, 98] on div at bounding box center [413, 202] width 619 height 405
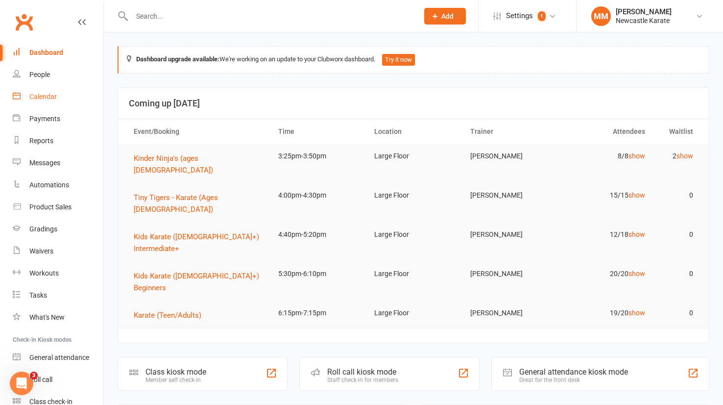
click at [45, 93] on div "Calendar" at bounding box center [42, 97] width 27 height 8
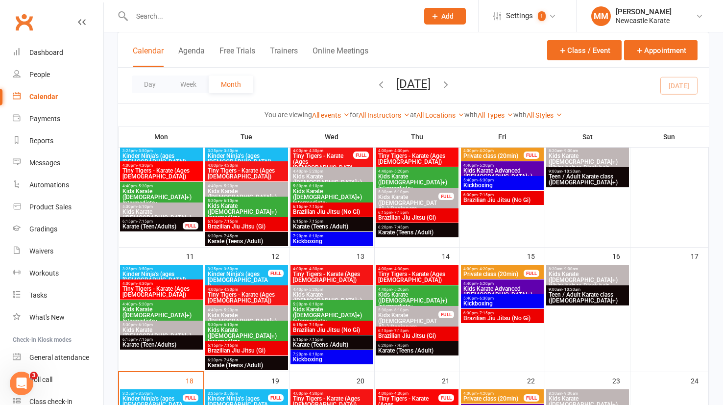
scroll to position [230, 0]
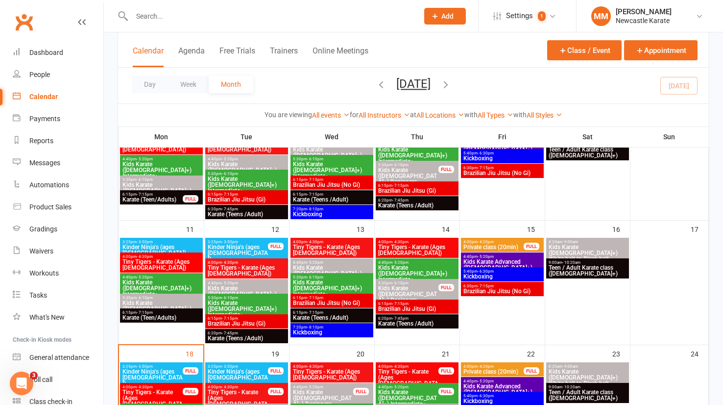
click at [261, 282] on span "4:40pm - 5:20pm" at bounding box center [246, 283] width 79 height 4
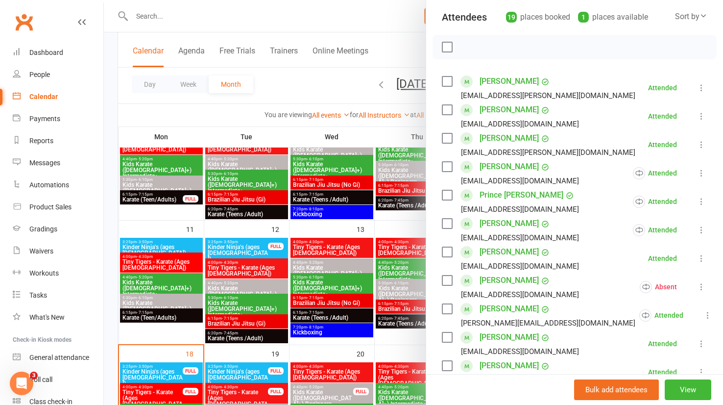
scroll to position [107, 0]
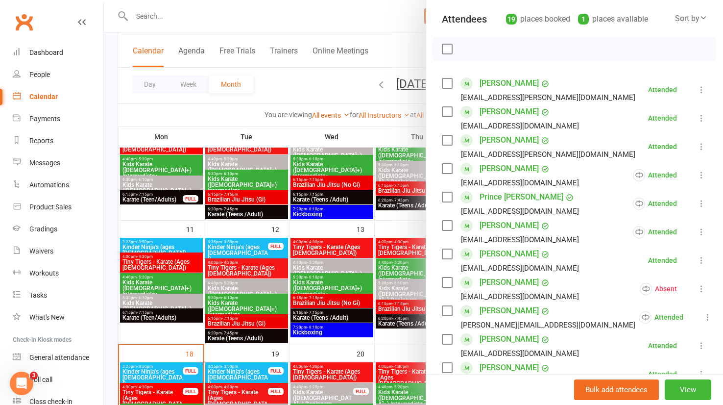
click at [163, 8] on div at bounding box center [413, 202] width 619 height 405
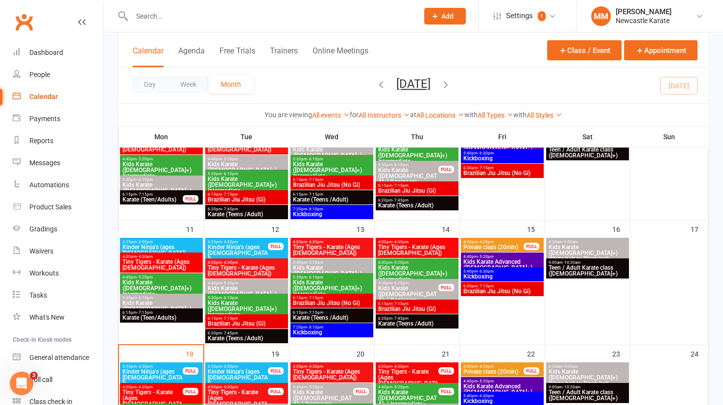
click at [159, 13] on input "text" at bounding box center [270, 16] width 283 height 14
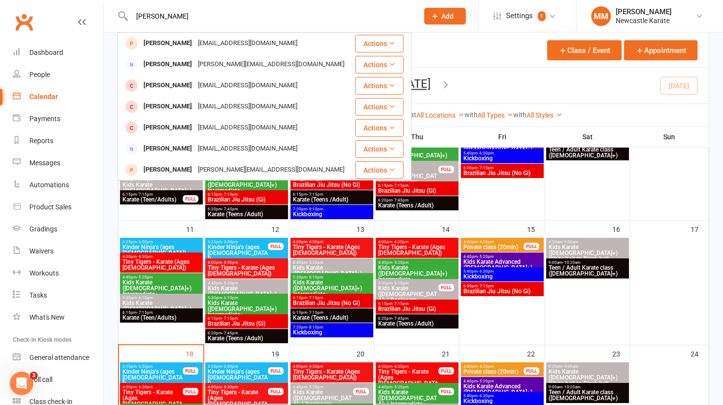
type input "[PERSON_NAME]"
click at [455, 48] on div "Calendar Agenda Free Trials Trainers Online Meetings Class / Event Appointment" at bounding box center [413, 49] width 591 height 35
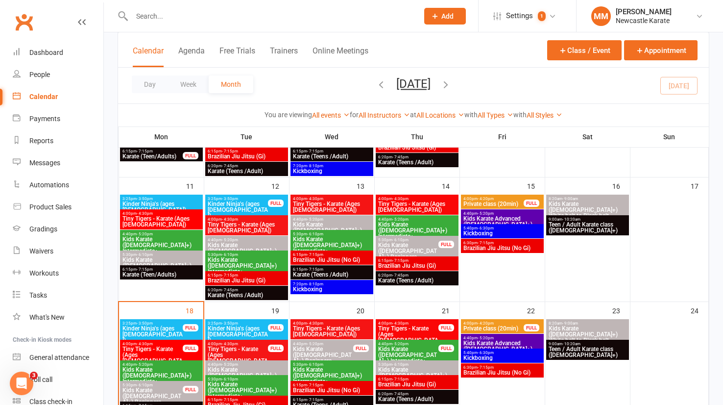
scroll to position [339, 0]
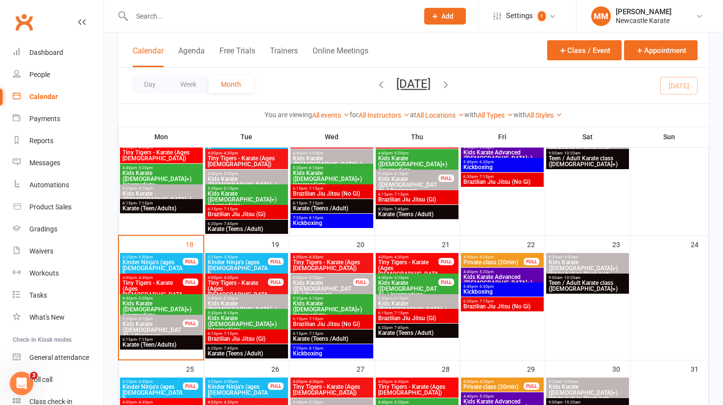
click at [227, 300] on span "Kids Karate ([DEMOGRAPHIC_DATA]+) Beginners" at bounding box center [246, 309] width 79 height 18
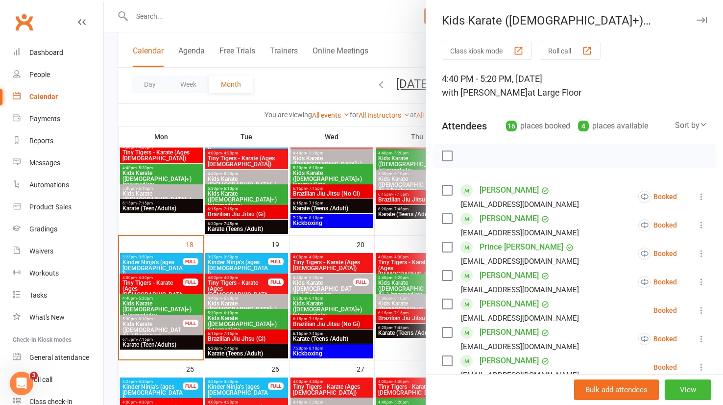
click at [342, 283] on div at bounding box center [413, 202] width 619 height 405
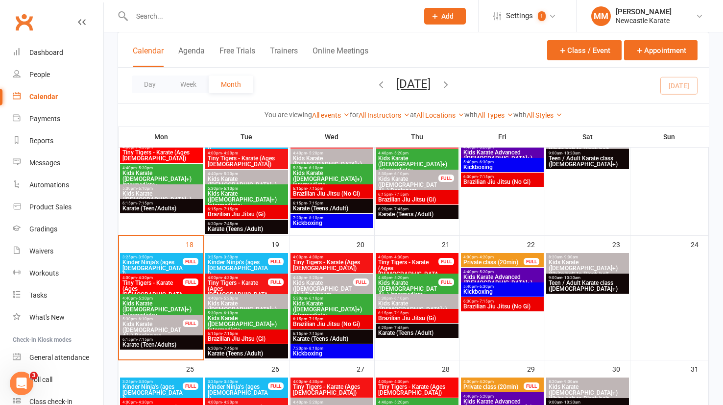
click at [338, 283] on span "Kids Karate ([DEMOGRAPHIC_DATA]+) Beginners" at bounding box center [323, 289] width 61 height 18
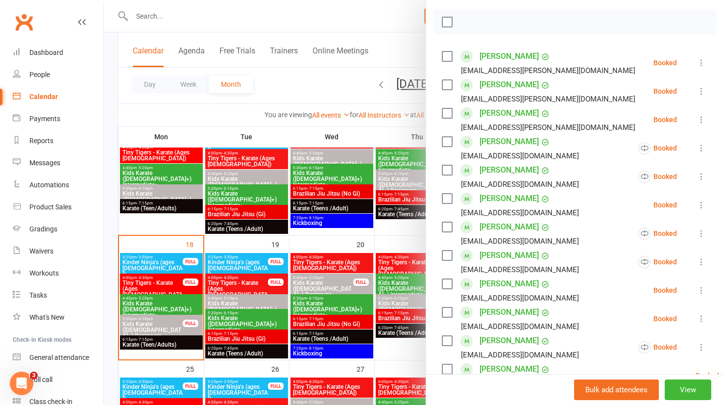
scroll to position [131, 0]
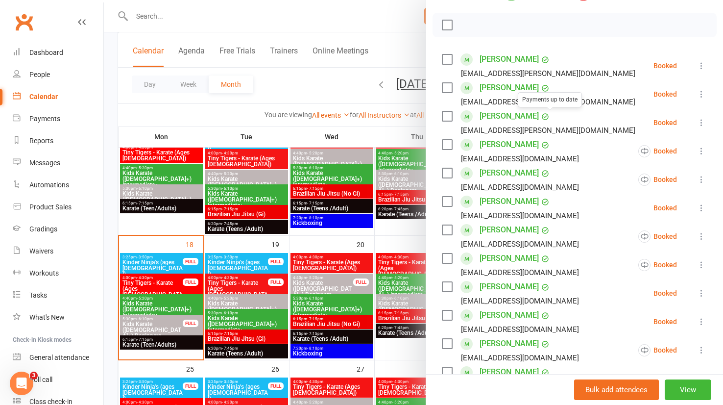
click at [498, 87] on link "[PERSON_NAME]" at bounding box center [509, 88] width 59 height 16
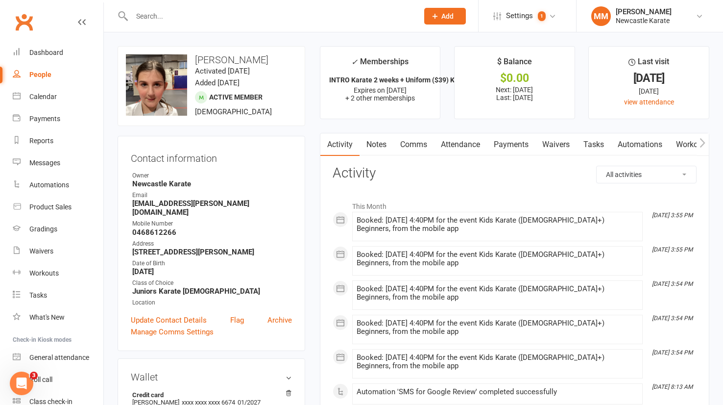
click at [30, 20] on link "Clubworx" at bounding box center [24, 22] width 25 height 25
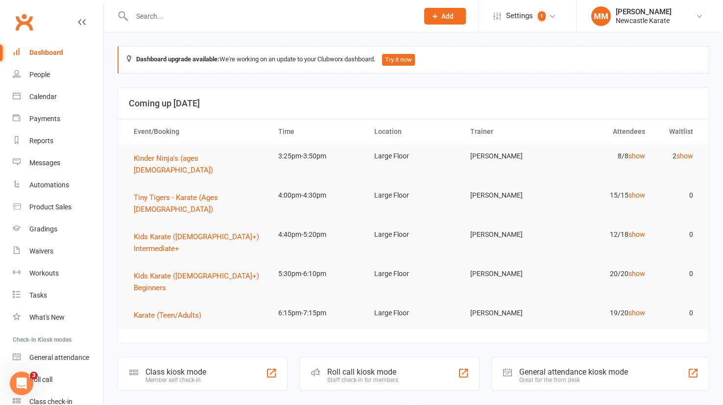
click at [23, 19] on link "Clubworx" at bounding box center [24, 22] width 25 height 25
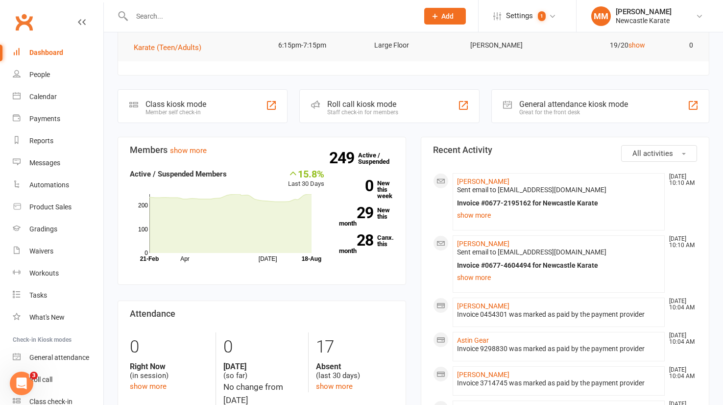
scroll to position [175, 0]
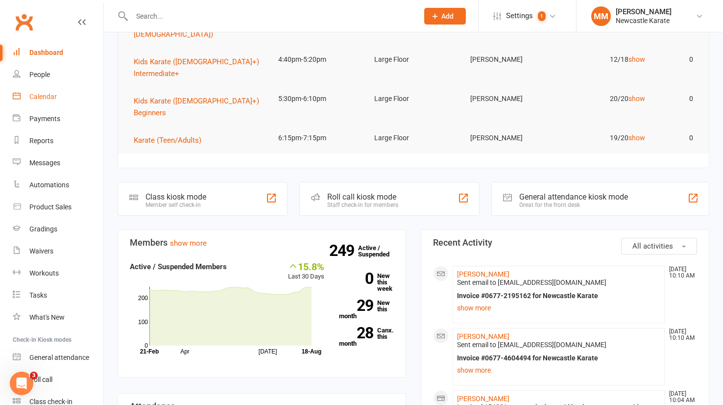
click at [45, 93] on div "Calendar" at bounding box center [42, 97] width 27 height 8
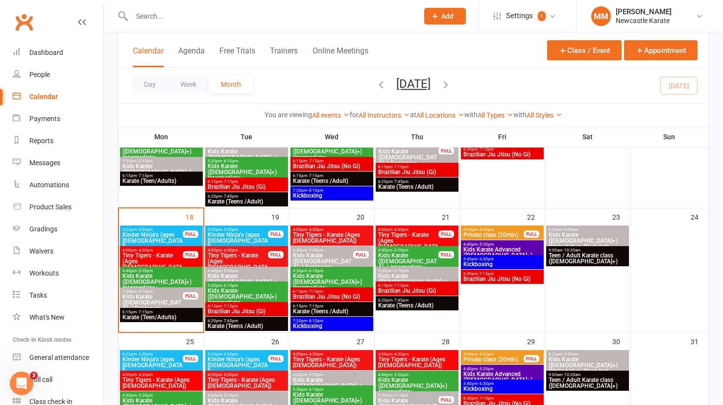
scroll to position [375, 0]
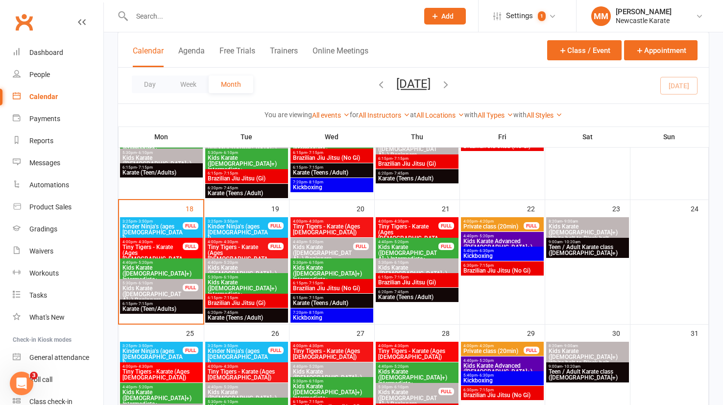
click at [329, 244] on span "Kids Karate ([DEMOGRAPHIC_DATA]+) Beginners" at bounding box center [323, 253] width 61 height 18
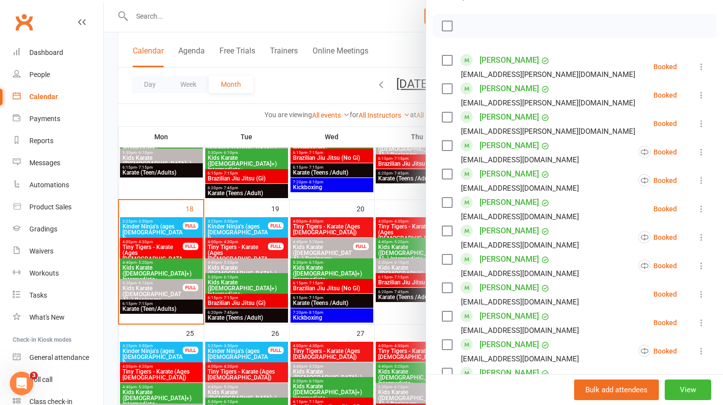
scroll to position [120, 0]
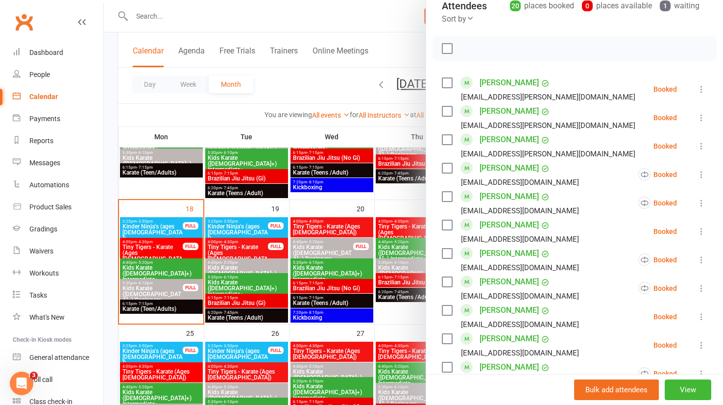
click at [203, 109] on div at bounding box center [413, 202] width 619 height 405
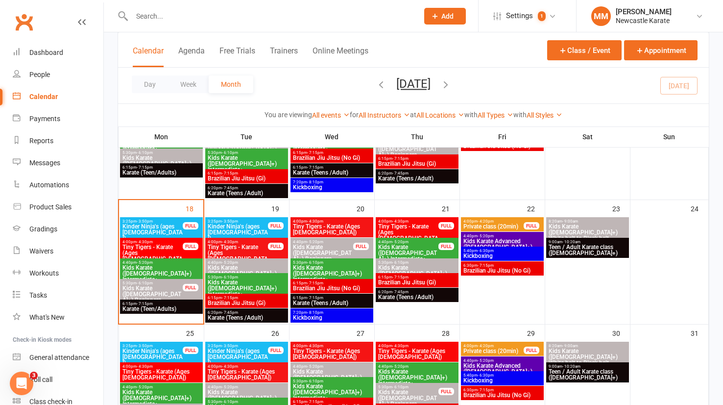
click at [171, 225] on span "Kinder Ninja's (ages [DEMOGRAPHIC_DATA])" at bounding box center [152, 232] width 61 height 18
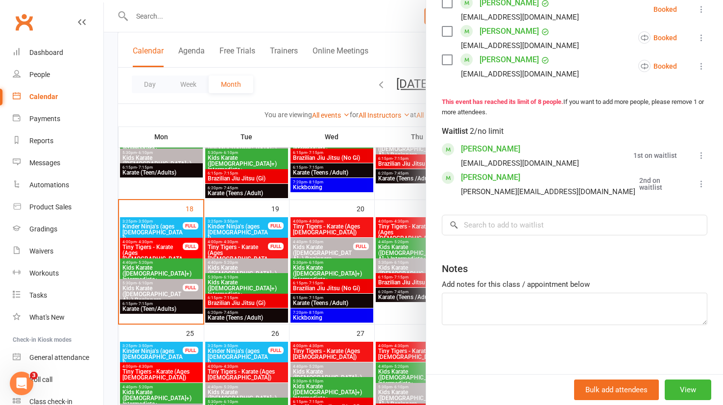
scroll to position [295, 0]
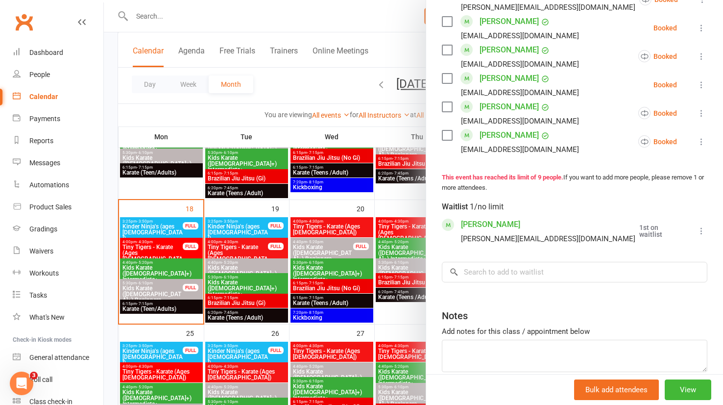
click at [26, 15] on link "Clubworx" at bounding box center [24, 22] width 25 height 25
